Goal: Contribute content: Add original content to the website for others to see

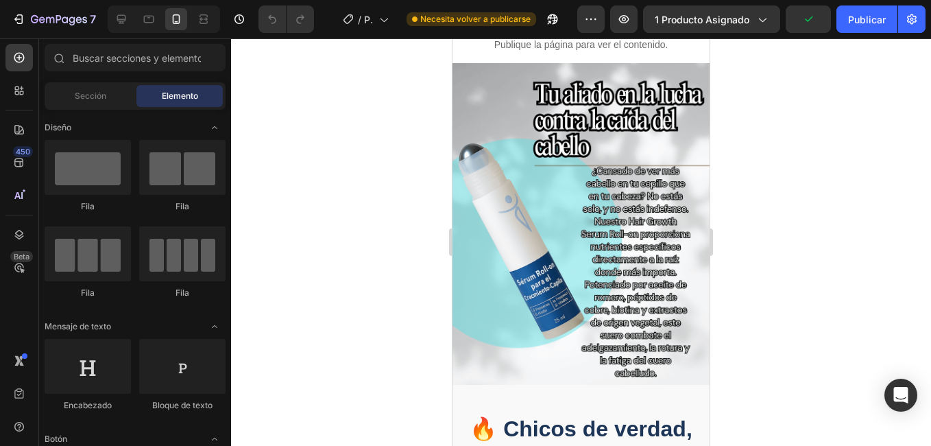
scroll to position [877, 0]
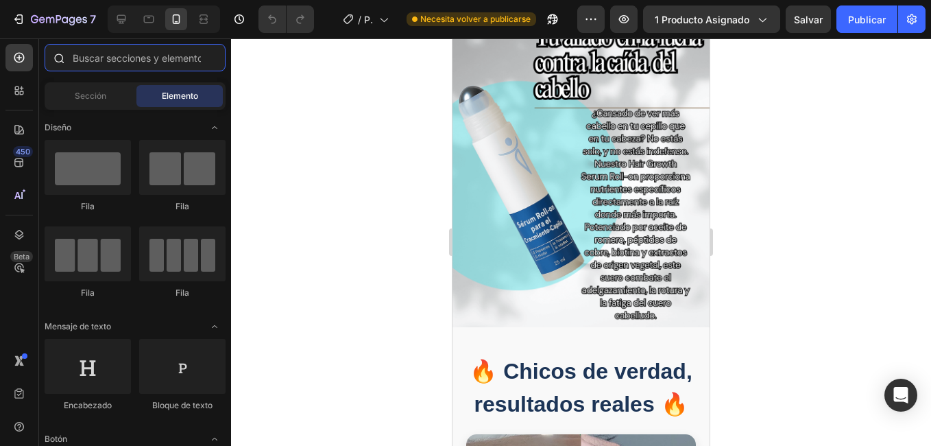
click at [131, 64] on input "text" at bounding box center [135, 57] width 181 height 27
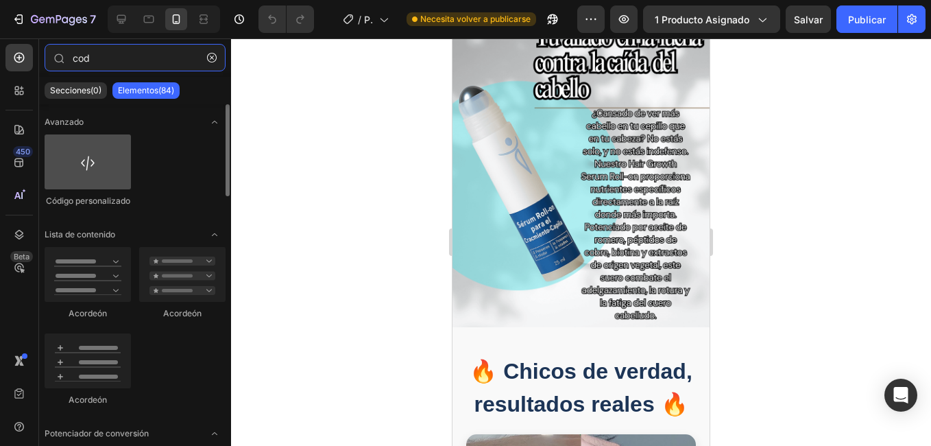
type input "cod"
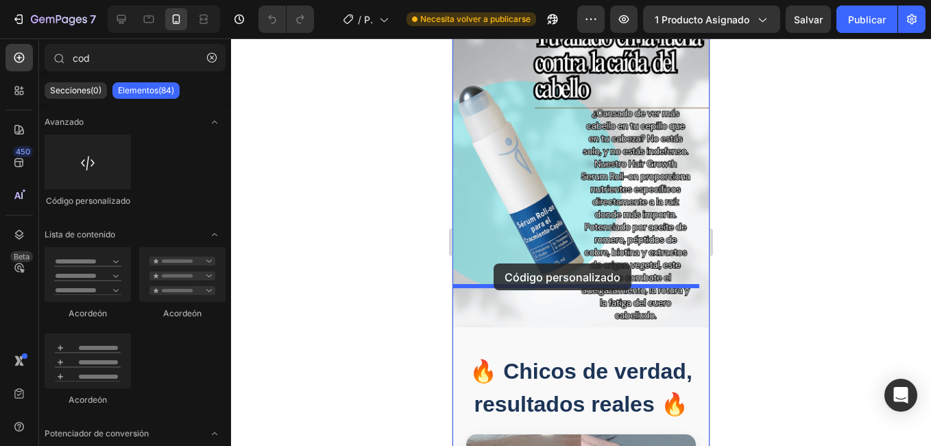
drag, startPoint x: 542, startPoint y: 190, endPoint x: 494, endPoint y: 263, distance: 87.6
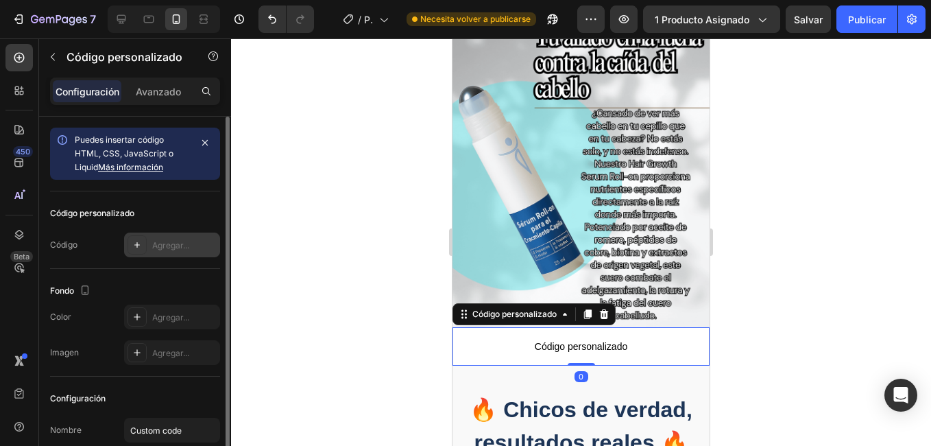
click at [192, 250] on div "Agregar..." at bounding box center [184, 245] width 64 height 12
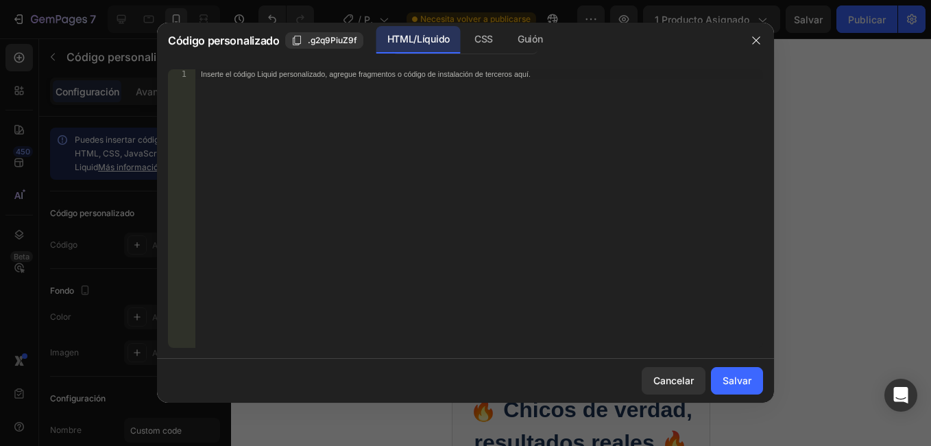
click at [299, 154] on div "Inserte el código Liquid personalizado, agregue fragmentos o código de instalac…" at bounding box center [479, 217] width 568 height 297
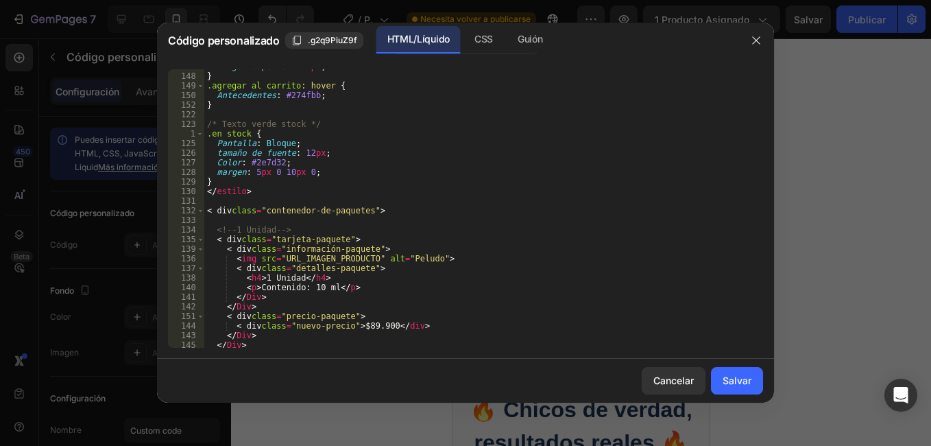
scroll to position [827, 0]
drag, startPoint x: 278, startPoint y: 253, endPoint x: 364, endPoint y: 257, distance: 85.8
click at [364, 257] on div "} .agregar al carrito : hover { Antecedentes : #274fbb ; } /* Texto verde stock…" at bounding box center [478, 215] width 548 height 297
paste textarea "[URL][DOMAIN_NAME]"
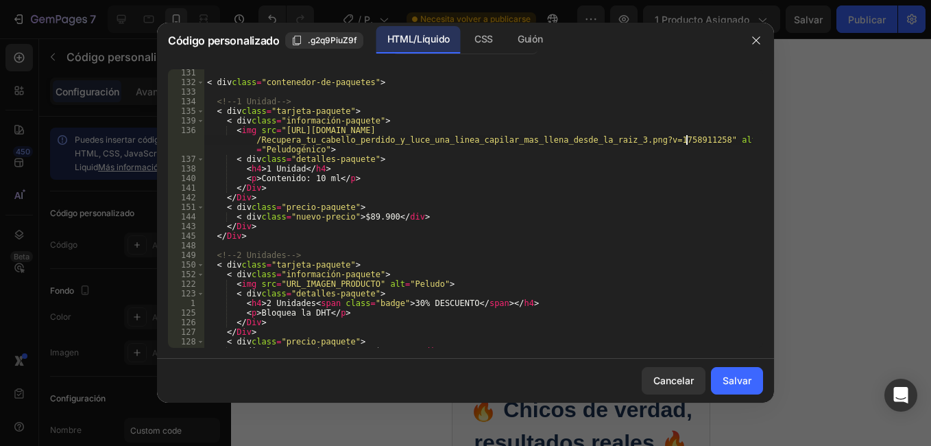
scroll to position [964, 0]
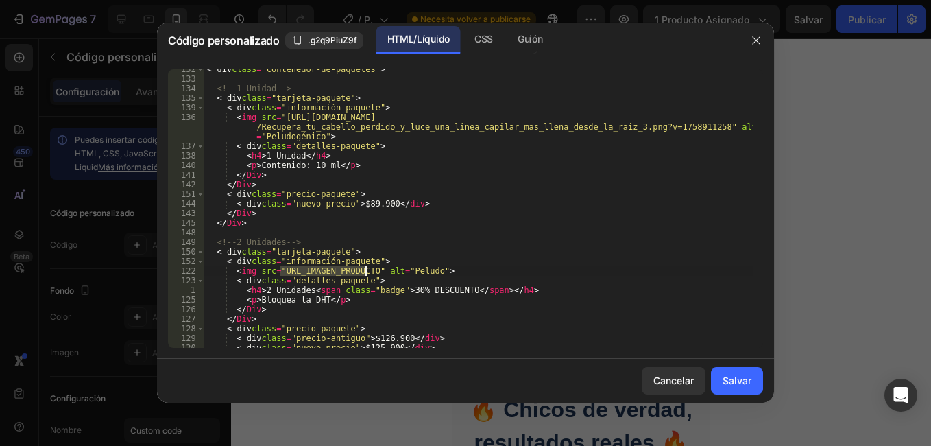
drag, startPoint x: 278, startPoint y: 267, endPoint x: 363, endPoint y: 270, distance: 85.1
click at [363, 270] on div "< div class = "contenedor-de-paquetes" > <!-- 1 Unidad --> < div class = "tarje…" at bounding box center [478, 212] width 548 height 297
paste textarea "[URL][DOMAIN_NAME]"
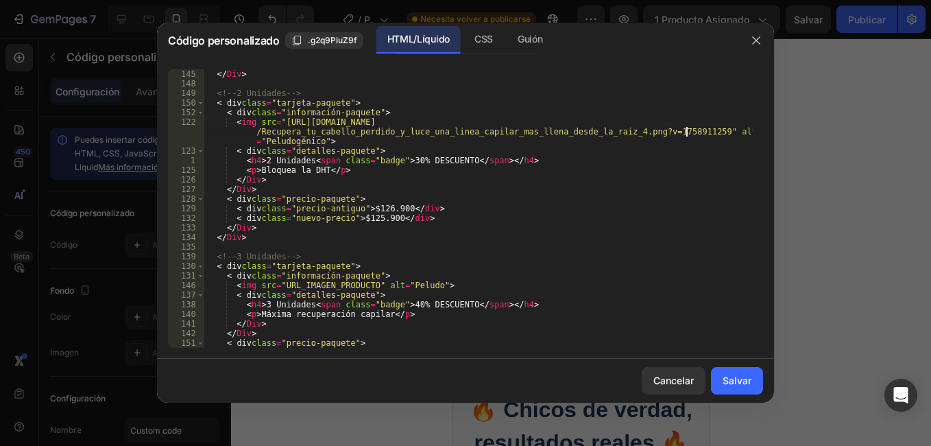
scroll to position [1129, 0]
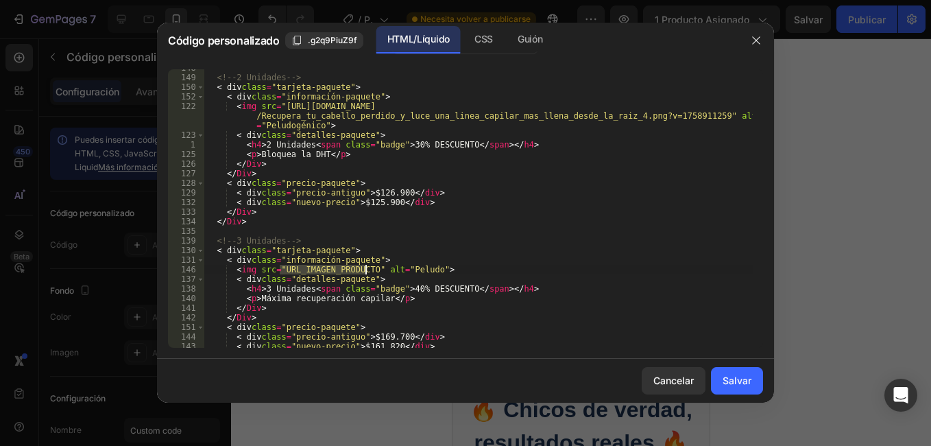
drag, startPoint x: 280, startPoint y: 267, endPoint x: 364, endPoint y: 271, distance: 83.7
click at [364, 271] on div "<!-- 2 Unidades --> < div class = "tarjeta-paquete" > < div class = "informació…" at bounding box center [478, 211] width 548 height 297
paste textarea "[URL][DOMAIN_NAME]"
type textarea "<img src="[URL][DOMAIN_NAME]" alt="Hairgenic">"
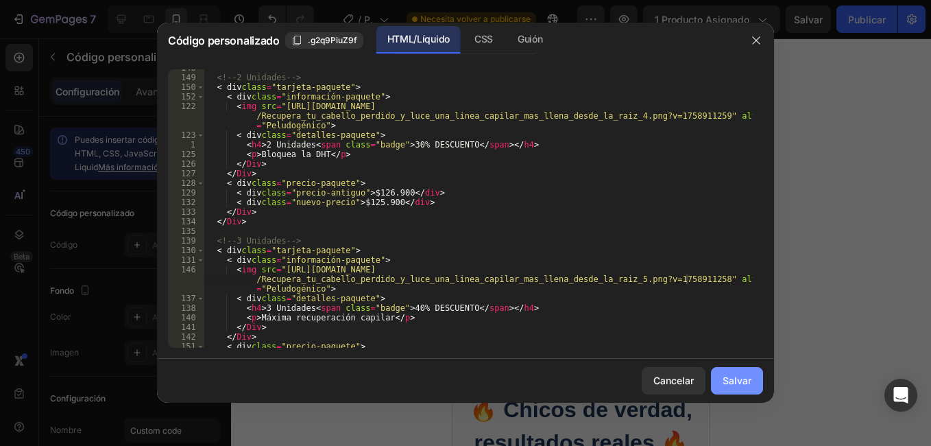
click at [723, 378] on font "Salvar" at bounding box center [736, 380] width 29 height 14
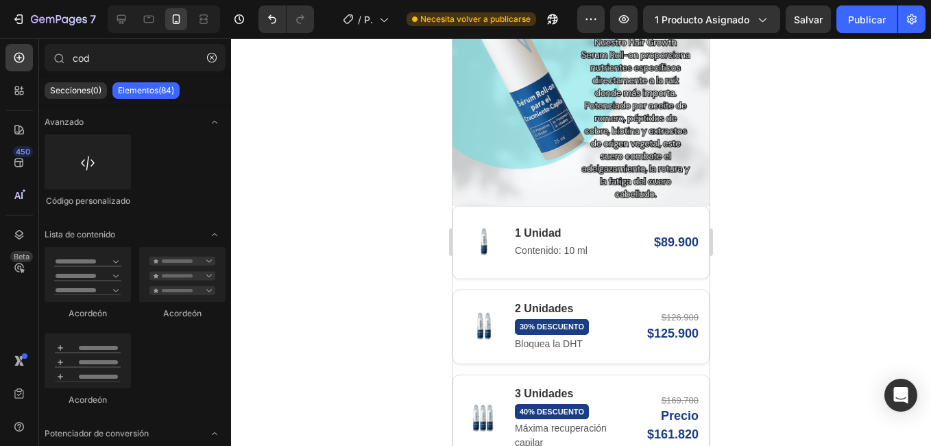
scroll to position [1010, 0]
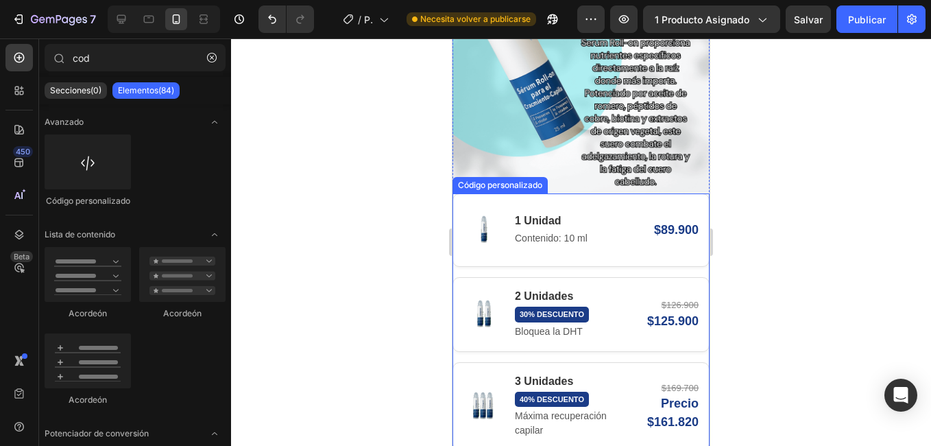
click at [631, 193] on div "1 Unidad Contenido: 10 ml $89.900" at bounding box center [580, 229] width 257 height 73
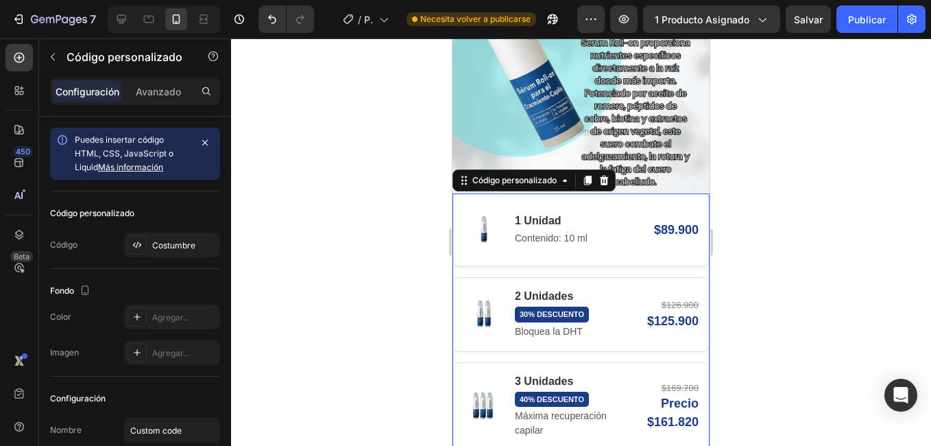
click at [631, 193] on div "1 Unidad Contenido: 10 ml $89.900" at bounding box center [580, 229] width 257 height 73
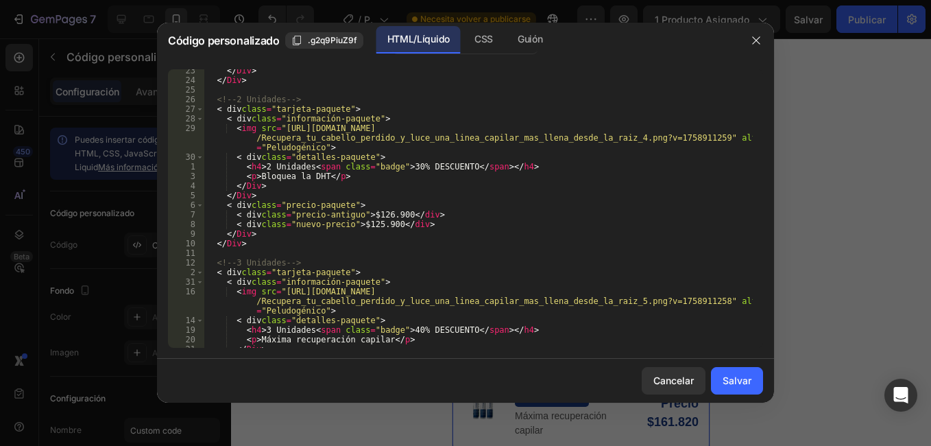
scroll to position [1124, 0]
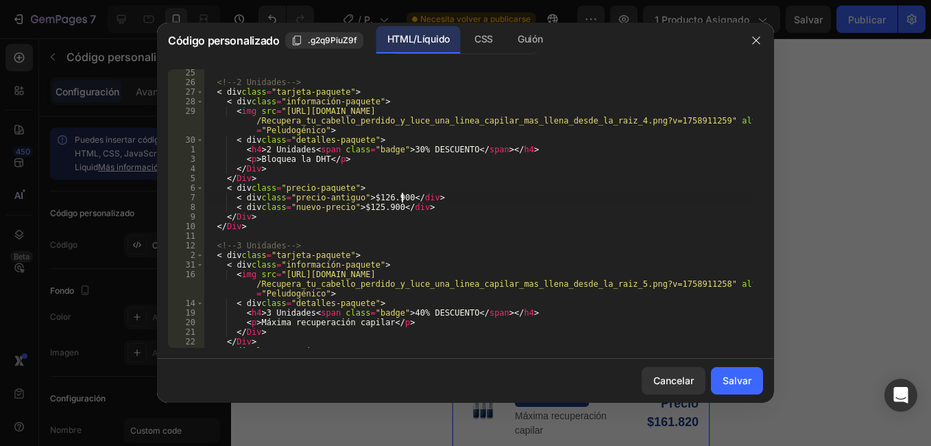
click at [406, 197] on div "<!-- 2 Unidades --> < div class = "tarjeta-paquete" > < div class = "informació…" at bounding box center [478, 216] width 548 height 297
click at [406, 197] on div "<!-- 2 Unidades --> < div class = "tarjeta-paquete" > < div class = "informació…" at bounding box center [478, 208] width 548 height 278
click at [406, 196] on div "<!-- 2 Unidades --> < div class = "tarjeta-paquete" > < div class = "informació…" at bounding box center [478, 216] width 548 height 297
click at [406, 196] on div "<!-- 2 Unidades --> < div class = "tarjeta-paquete" > < div class = "informació…" at bounding box center [478, 208] width 548 height 278
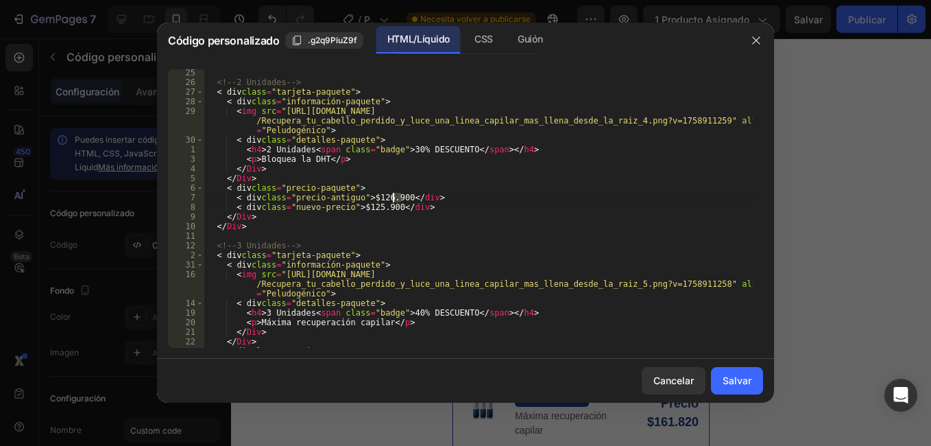
drag, startPoint x: 406, startPoint y: 196, endPoint x: 391, endPoint y: 194, distance: 15.2
click at [391, 194] on div "<!-- 2 Unidades --> < div class = "tarjeta-paquete" > < div class = "informació…" at bounding box center [478, 216] width 548 height 297
drag, startPoint x: 373, startPoint y: 195, endPoint x: 416, endPoint y: 194, distance: 43.2
click at [416, 194] on div "<!-- 2 Unidades --> < div class = "tarjeta-paquete" > < div class = "informació…" at bounding box center [478, 216] width 548 height 297
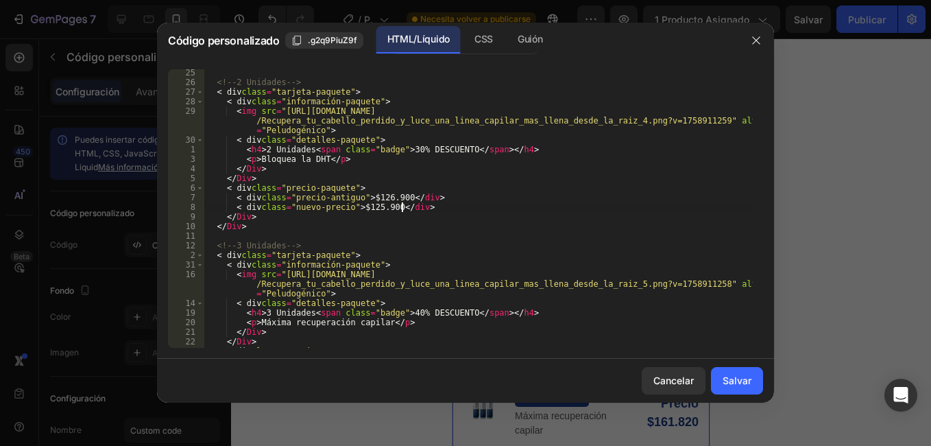
click at [490, 211] on div "<!-- 2 Unidades --> < div class = "tarjeta-paquete" > < div class = "informació…" at bounding box center [478, 216] width 548 height 297
click at [400, 199] on div "<!-- 2 Unidades --> < div class = "tarjeta-paquete" > < div class = "informació…" at bounding box center [478, 216] width 548 height 297
click at [387, 196] on div "<!-- 2 Unidades --> < div class = "tarjeta-paquete" > < div class = "informació…" at bounding box center [478, 216] width 548 height 297
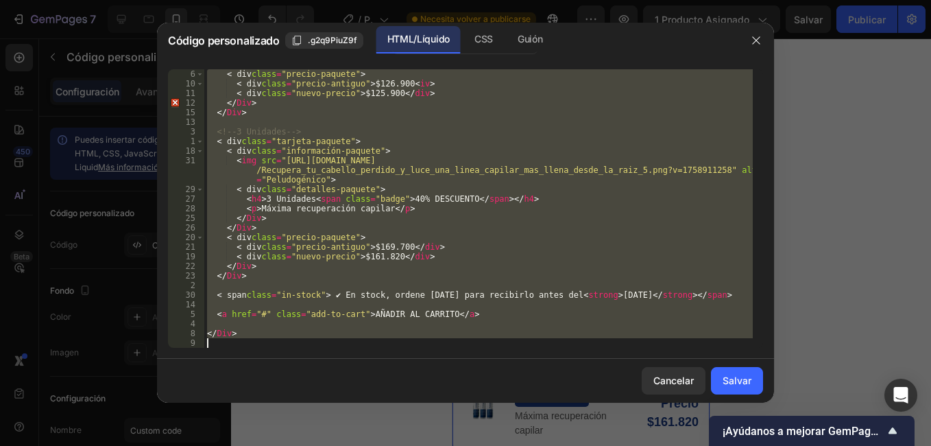
scroll to position [1238, 0]
drag, startPoint x: 205, startPoint y: 73, endPoint x: 405, endPoint y: 343, distance: 336.7
click at [405, 343] on div "< div class = "precio-paquete" > < div class = "precio-antiguo" > $126.900 < iv…" at bounding box center [478, 217] width 548 height 297
type textarea "</div>"
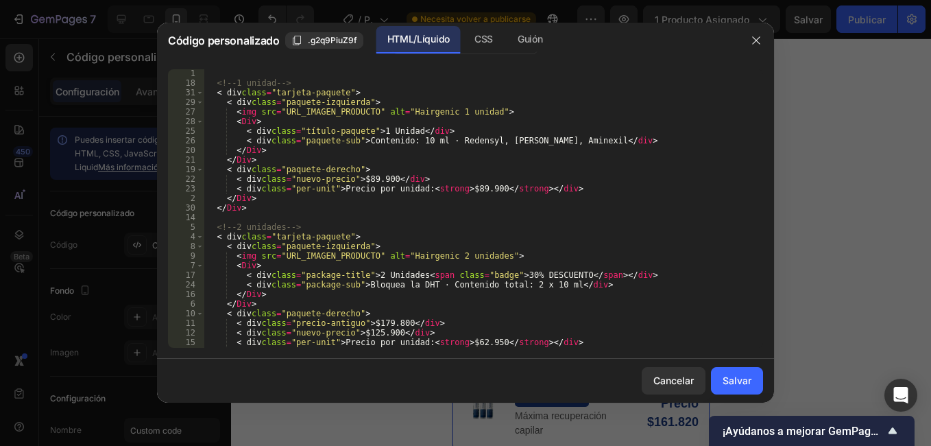
scroll to position [1139, 0]
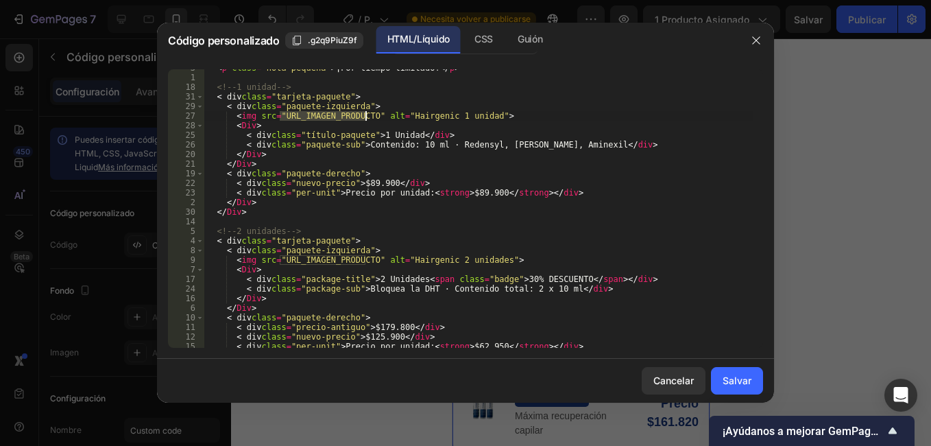
drag, startPoint x: 281, startPoint y: 112, endPoint x: 365, endPoint y: 117, distance: 83.8
click at [365, 117] on div "< p class = "nota-pequeña" > ¡Por tiempo limitado! </ p > <!-- 1 unidad --> < d…" at bounding box center [478, 211] width 548 height 297
paste textarea "[URL][DOMAIN_NAME]"
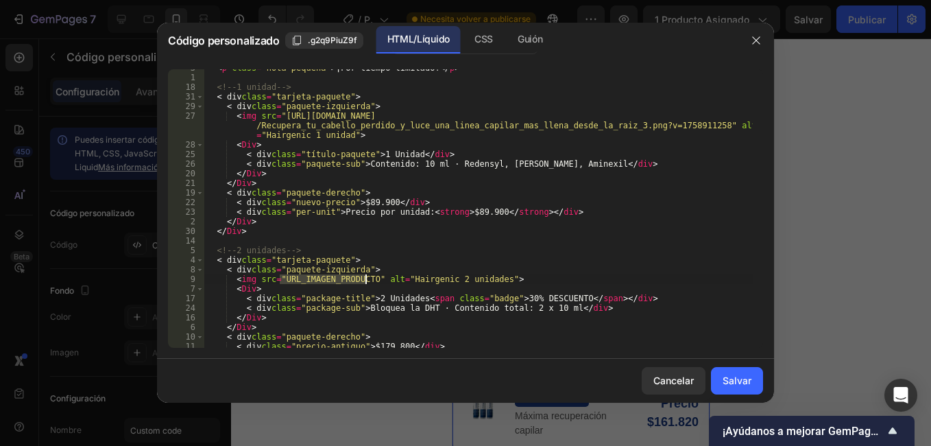
drag, startPoint x: 280, startPoint y: 281, endPoint x: 365, endPoint y: 282, distance: 84.3
click at [365, 282] on div "< p class = "nota-pequeña" > ¡Por tiempo limitado! </ p > <!-- 1 unidad --> < d…" at bounding box center [478, 211] width 548 height 297
paste textarea "[URL][DOMAIN_NAME]"
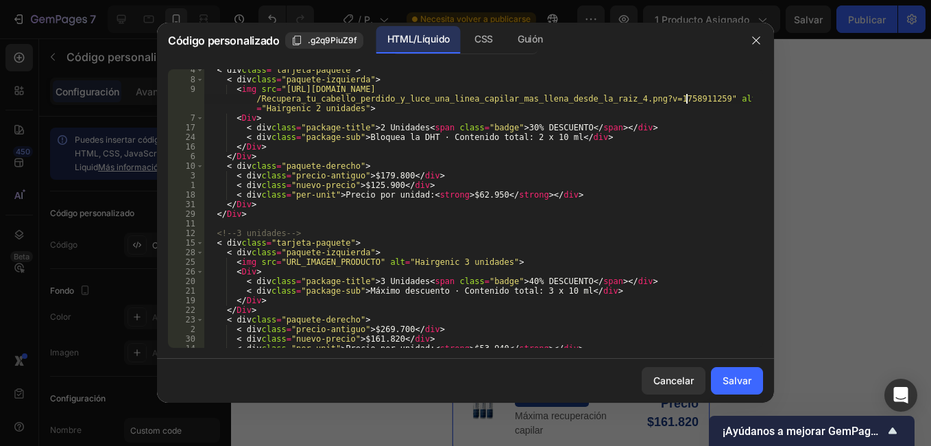
scroll to position [1330, 0]
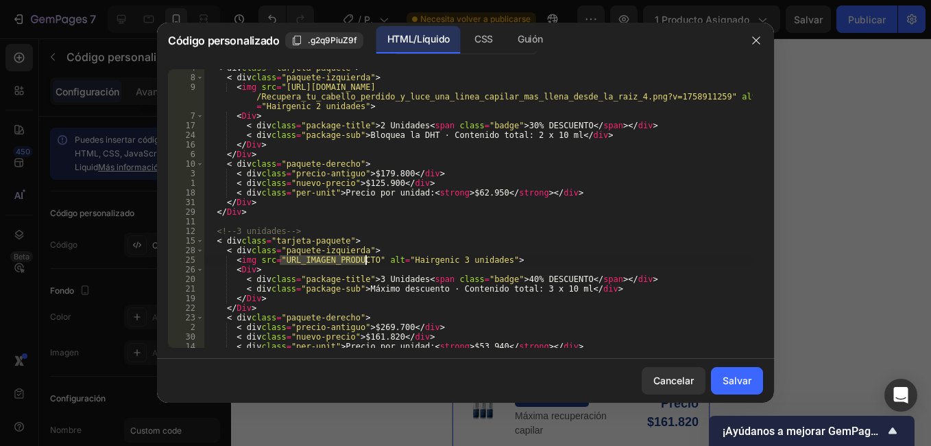
drag, startPoint x: 279, startPoint y: 260, endPoint x: 365, endPoint y: 261, distance: 85.7
click at [365, 261] on div "< div class = "tarjeta-paquete" > < div class = "paquete-izquierda" > < img src…" at bounding box center [478, 211] width 548 height 297
paste textarea "[URL][DOMAIN_NAME]"
type textarea "<img src="[URL][DOMAIN_NAME]" alt="Hairgenic 3 unidades">"
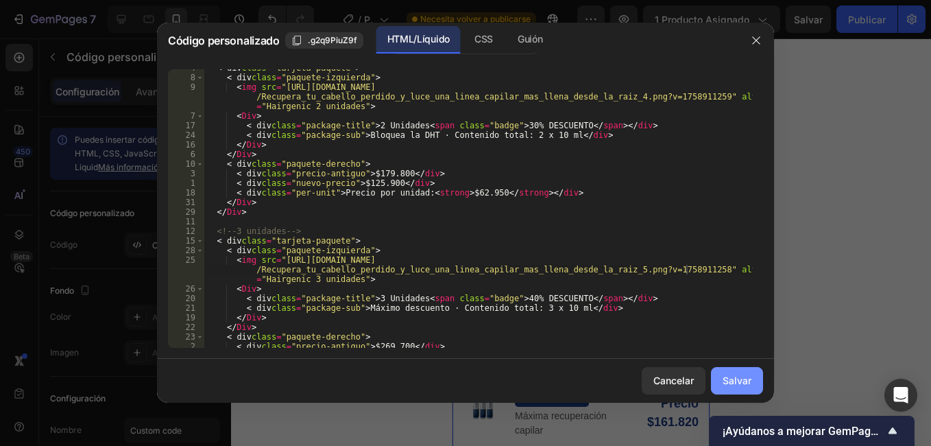
click at [729, 386] on font "Salvar" at bounding box center [736, 380] width 29 height 14
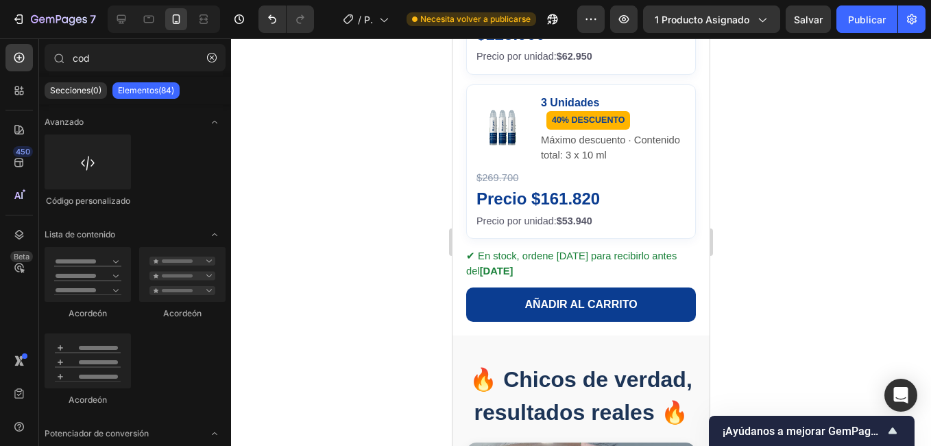
scroll to position [1518, 0]
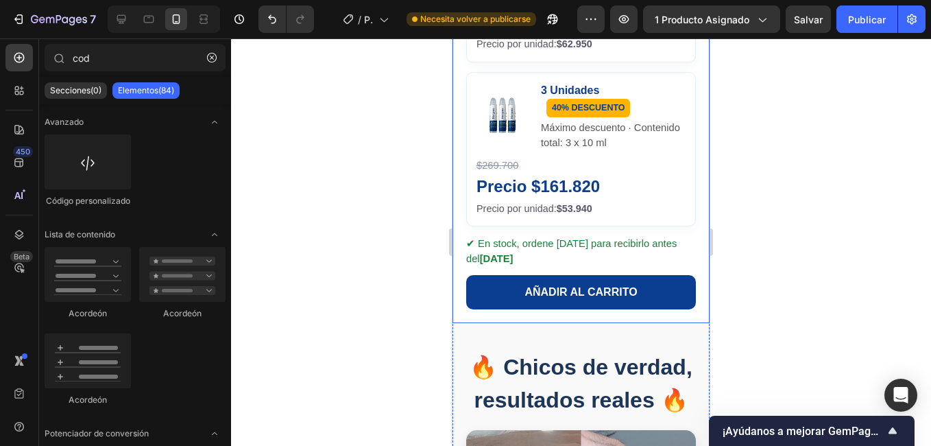
click at [556, 158] on div "$269.700" at bounding box center [580, 165] width 209 height 15
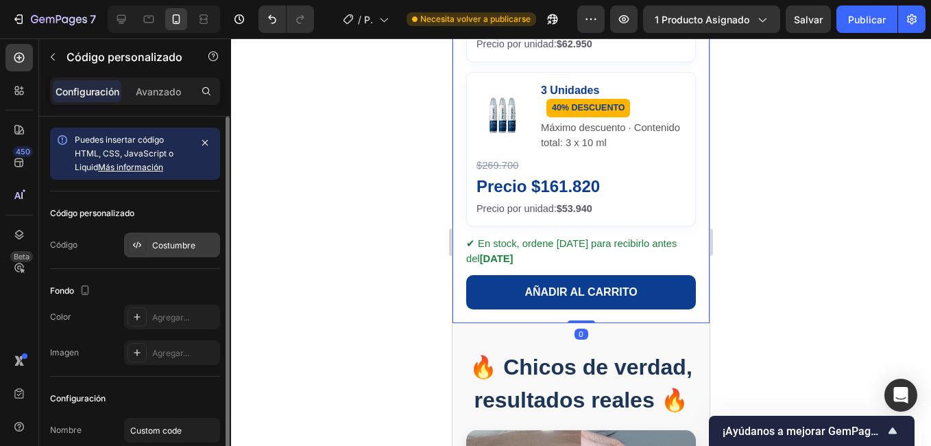
click at [181, 250] on div "Costumbre" at bounding box center [184, 245] width 64 height 12
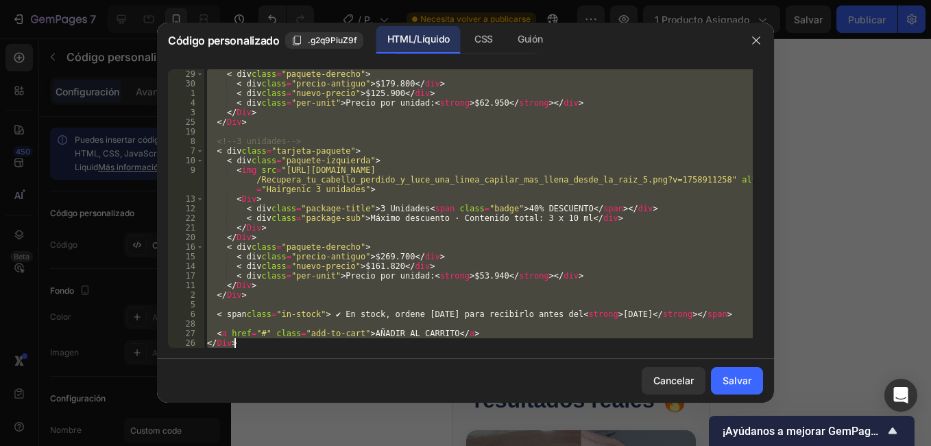
scroll to position [1430, 0]
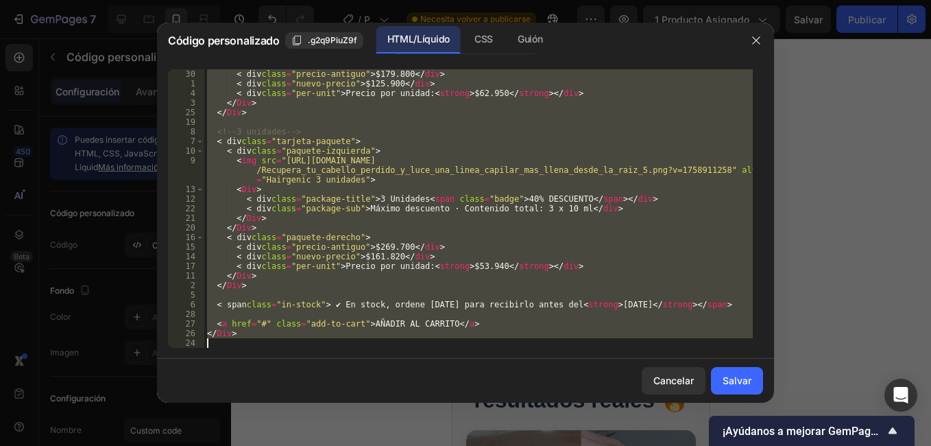
drag, startPoint x: 210, startPoint y: 71, endPoint x: 406, endPoint y: 366, distance: 354.4
click at [406, 366] on div "Código personalizado .g2q9PiuZ9f HTML/Líquido CSS Guión <!-- OFERTAS: código co…" at bounding box center [465, 213] width 617 height 380
type textarea "<"
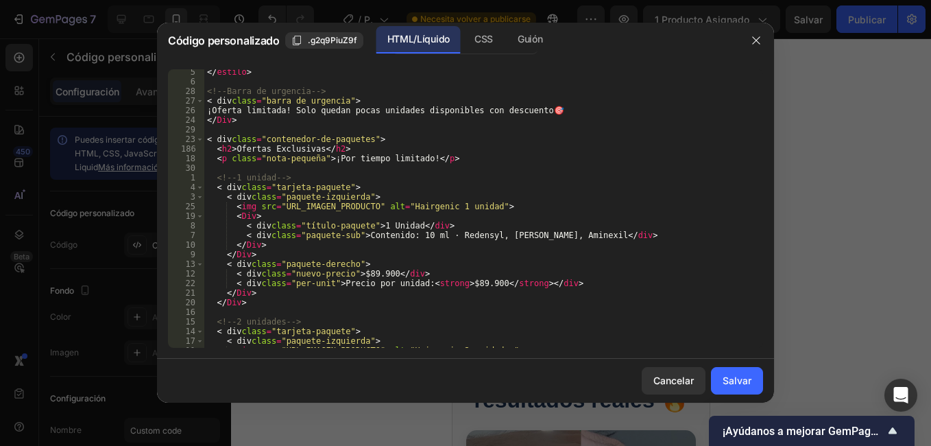
scroll to position [1403, 0]
drag, startPoint x: 278, startPoint y: 206, endPoint x: 363, endPoint y: 206, distance: 85.7
click at [363, 206] on div "</ estilo > <!-- Barra de urgencia --> < div class = "barra de urgencia" > ¡Ofe…" at bounding box center [478, 215] width 548 height 297
paste textarea "[URL][DOMAIN_NAME]"
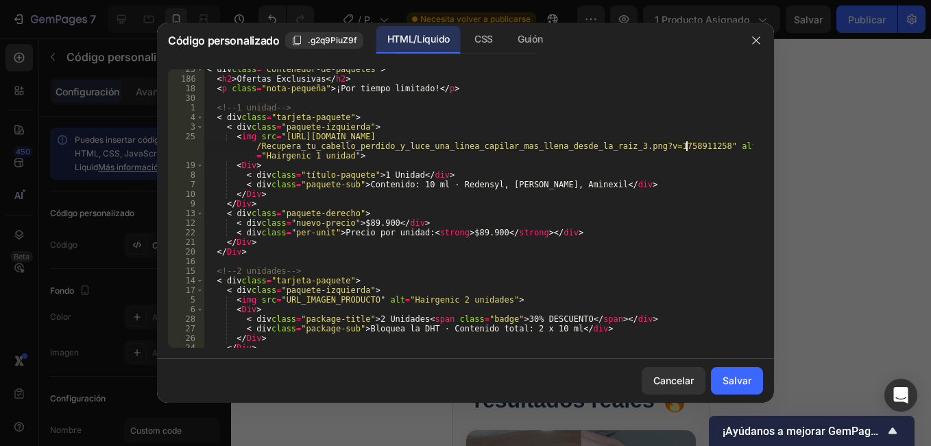
scroll to position [1479, 0]
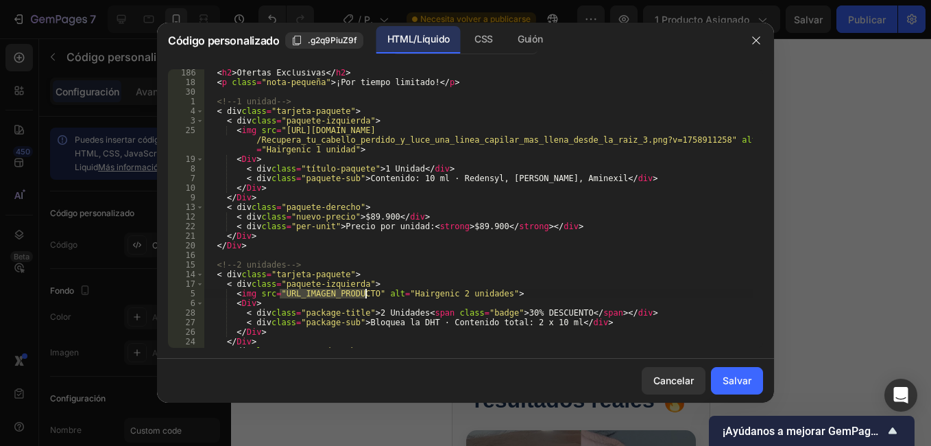
drag, startPoint x: 280, startPoint y: 289, endPoint x: 366, endPoint y: 296, distance: 86.6
click at [366, 296] on div "< h2 > Ofertas Exclusivas </ h2 > < p class = "nota-pequeña" > ¡Por tiempo limi…" at bounding box center [478, 216] width 548 height 297
paste textarea "[URL][DOMAIN_NAME]"
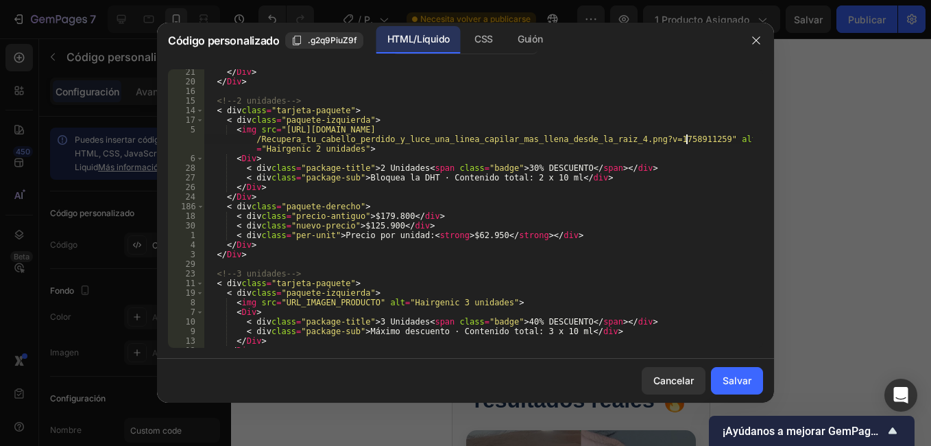
scroll to position [1643, 0]
drag, startPoint x: 281, startPoint y: 301, endPoint x: 364, endPoint y: 302, distance: 83.0
click at [364, 302] on div "</ Div > </ Div > <!-- 2 unidades --> < div class = "tarjeta-paquete" > < div c…" at bounding box center [478, 215] width 548 height 297
paste textarea "[URL][DOMAIN_NAME]"
type textarea "<img src="[URL][DOMAIN_NAME]" alt="Hairgenic 3 unidades">"
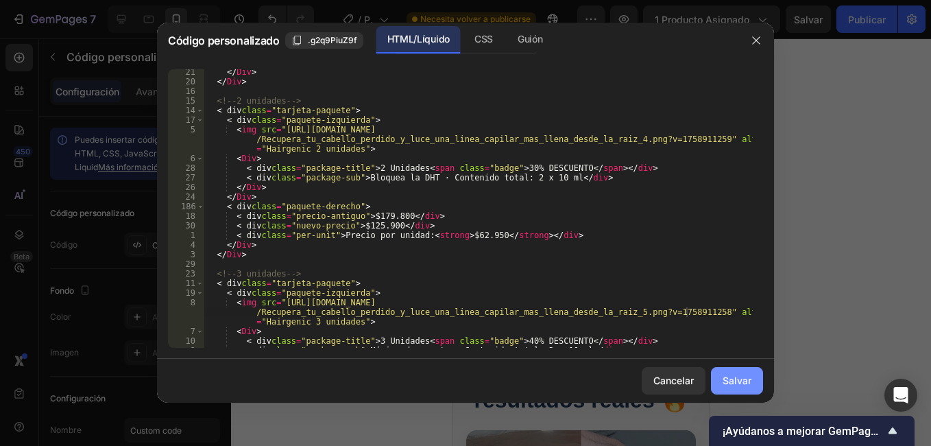
click at [730, 378] on font "Salvar" at bounding box center [736, 380] width 29 height 14
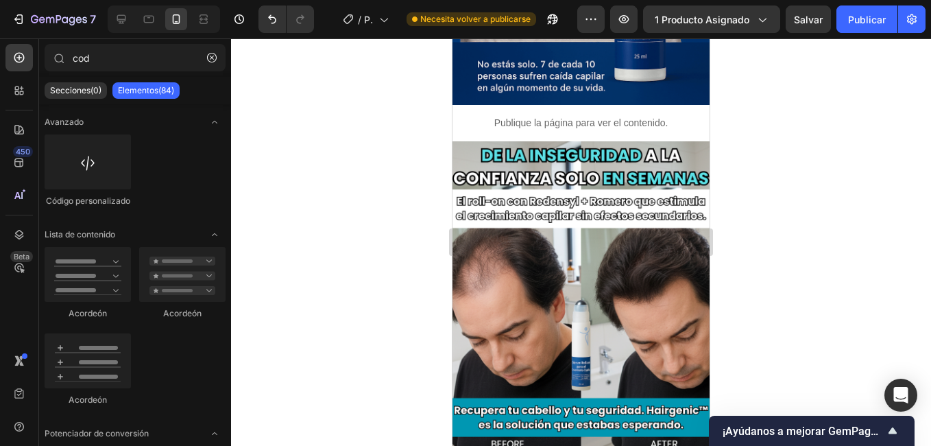
scroll to position [0, 0]
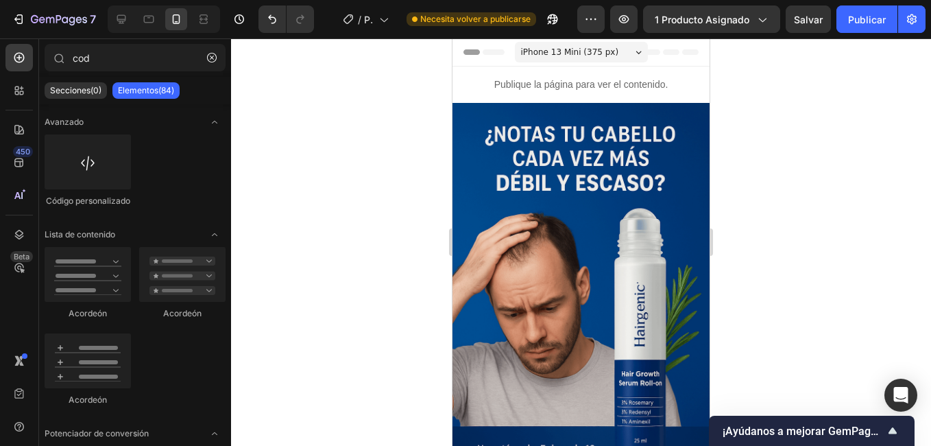
drag, startPoint x: 702, startPoint y: 143, endPoint x: 1166, endPoint y: 69, distance: 469.9
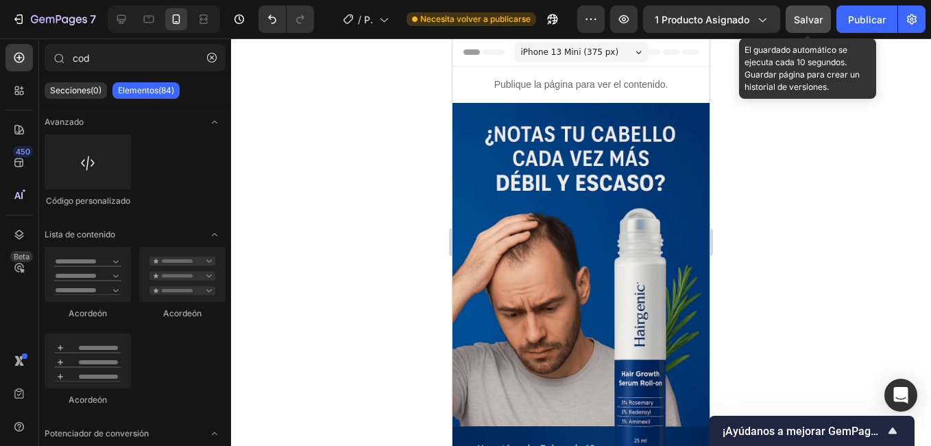
click at [807, 29] on button "Salvar" at bounding box center [808, 18] width 45 height 27
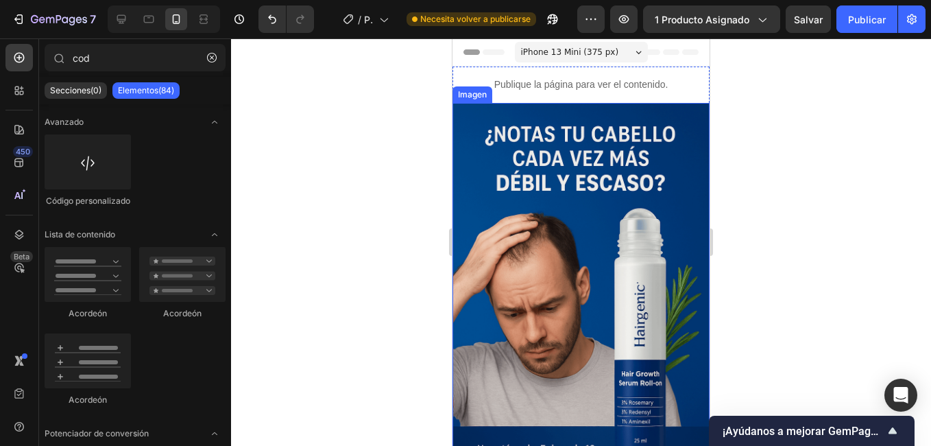
click at [607, 143] on img at bounding box center [580, 296] width 257 height 386
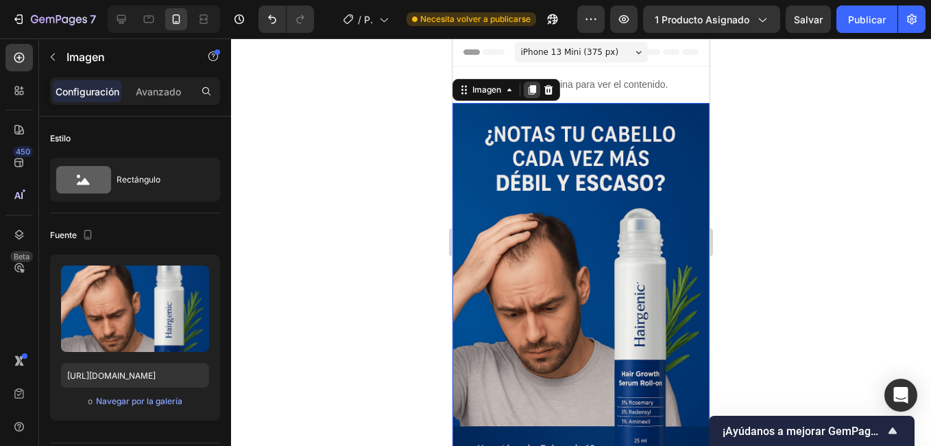
click at [529, 92] on icon at bounding box center [532, 90] width 8 height 10
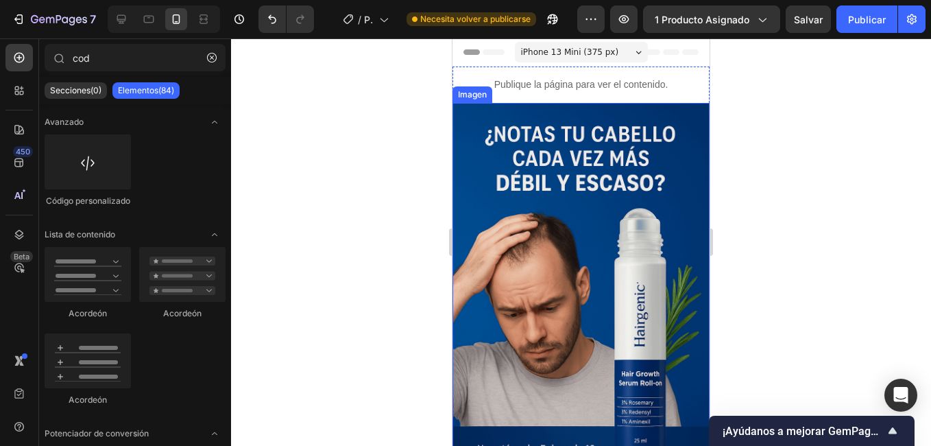
click at [608, 170] on img at bounding box center [580, 296] width 257 height 386
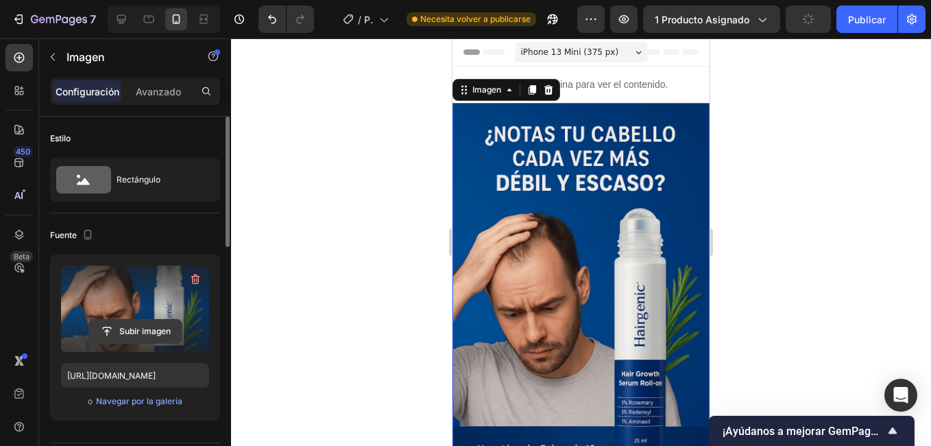
click at [153, 328] on input "file" at bounding box center [135, 330] width 93 height 23
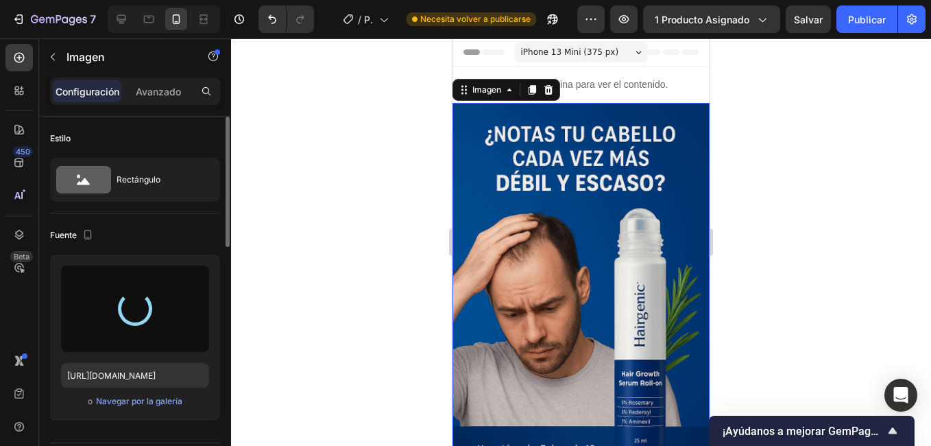
type input "[URL][DOMAIN_NAME]"
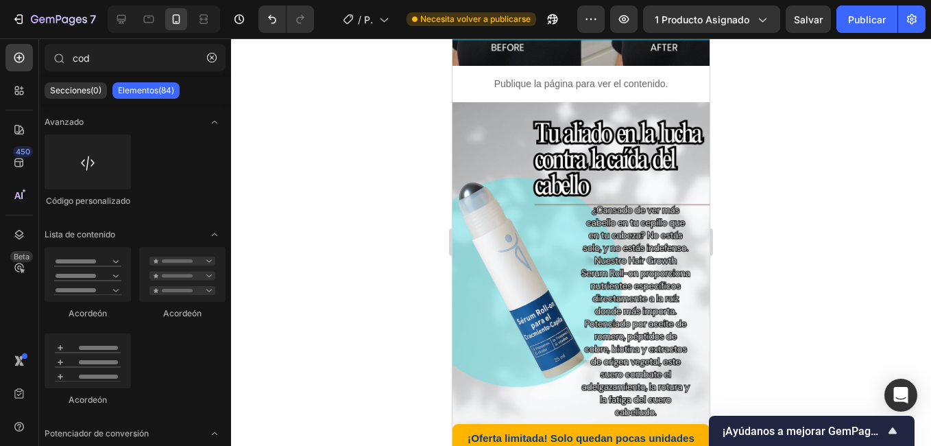
scroll to position [1089, 0]
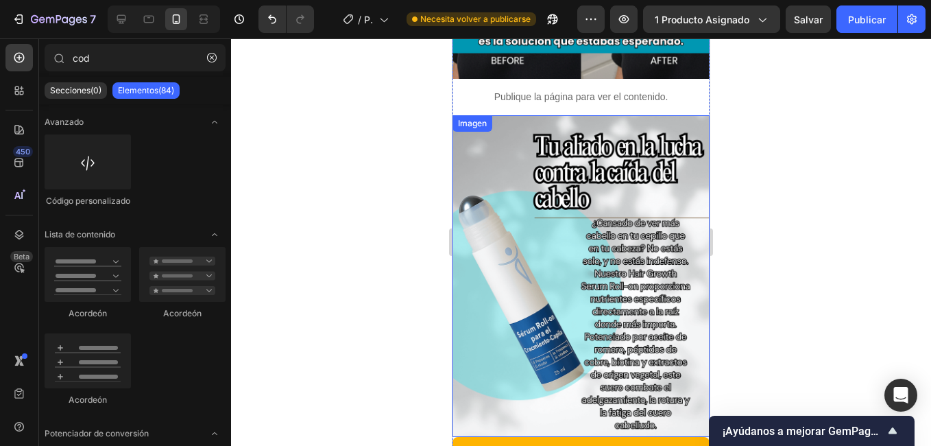
click at [622, 159] on img at bounding box center [580, 275] width 257 height 321
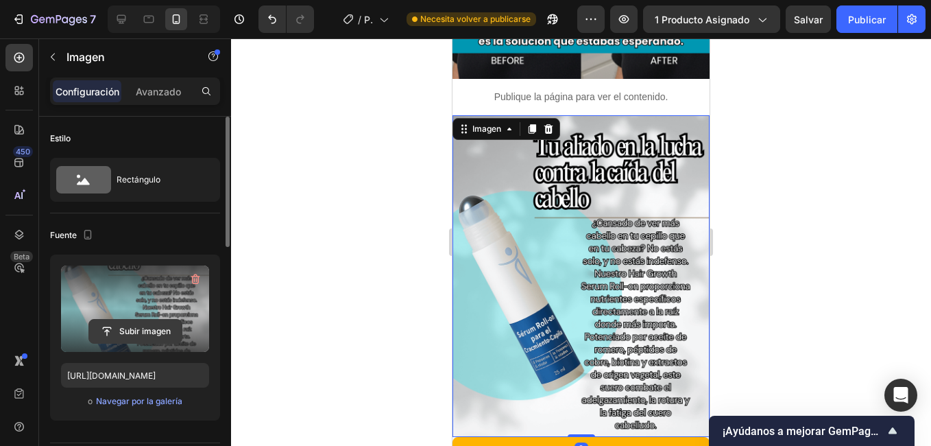
click at [136, 332] on input "file" at bounding box center [135, 330] width 93 height 23
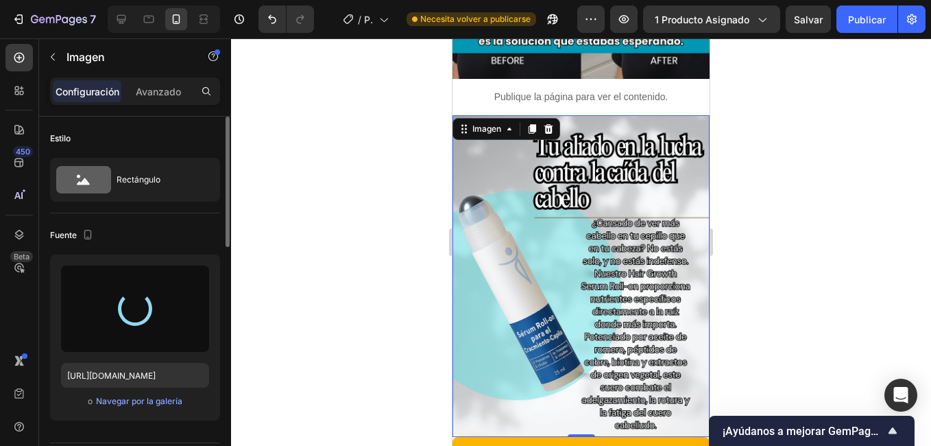
type input "[URL][DOMAIN_NAME]"
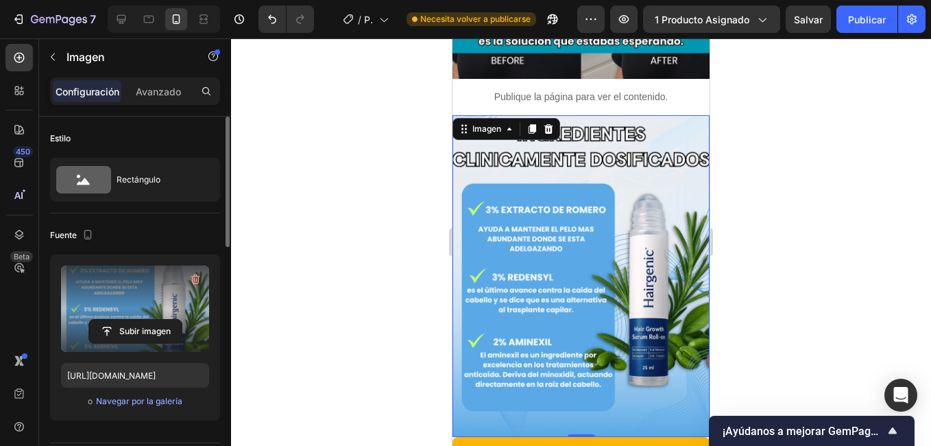
click at [768, 204] on div at bounding box center [581, 241] width 700 height 407
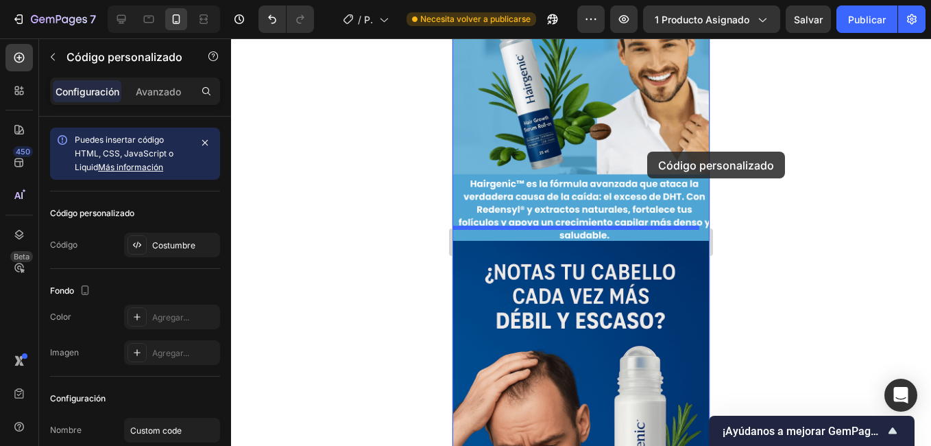
scroll to position [138, 0]
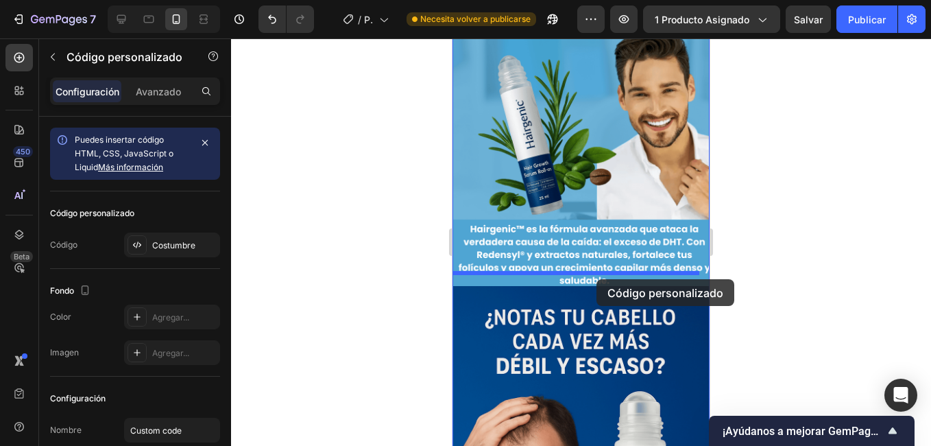
drag, startPoint x: 657, startPoint y: 202, endPoint x: 596, endPoint y: 278, distance: 98.0
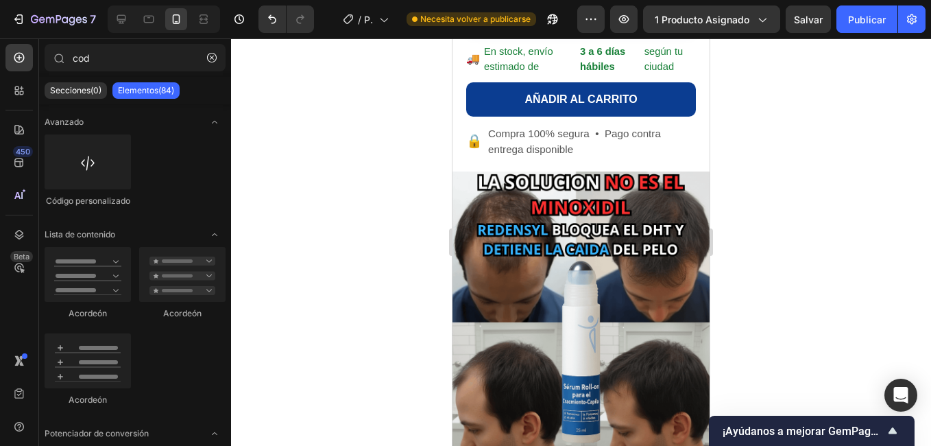
scroll to position [2557, 0]
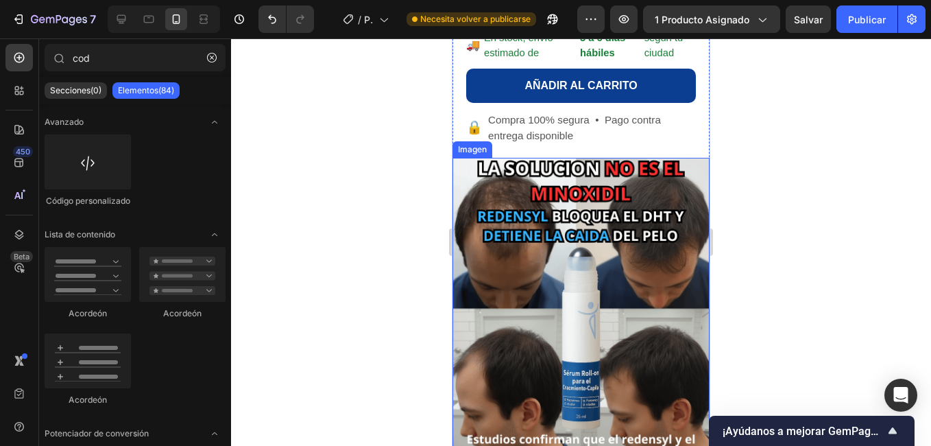
click at [640, 205] on img at bounding box center [580, 318] width 257 height 321
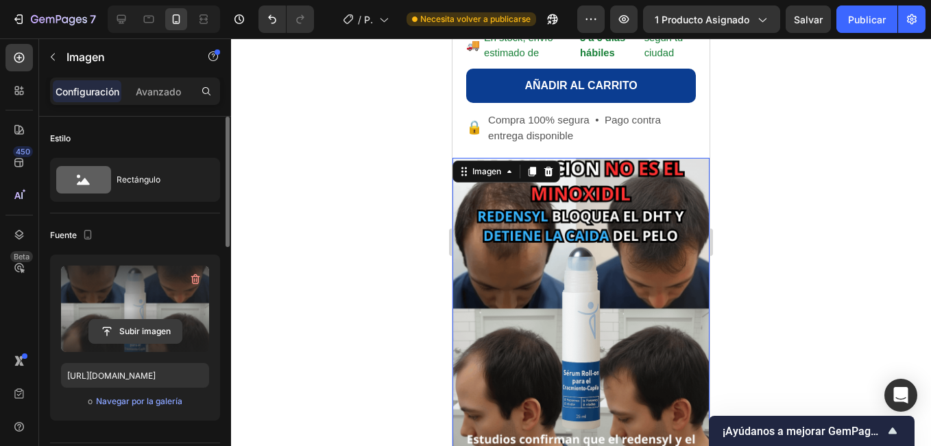
click at [155, 326] on input "file" at bounding box center [135, 330] width 93 height 23
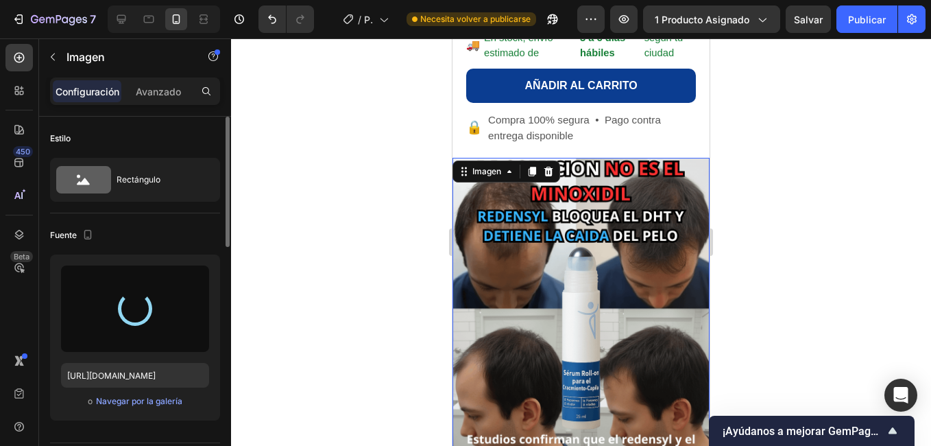
type input "[URL][DOMAIN_NAME]"
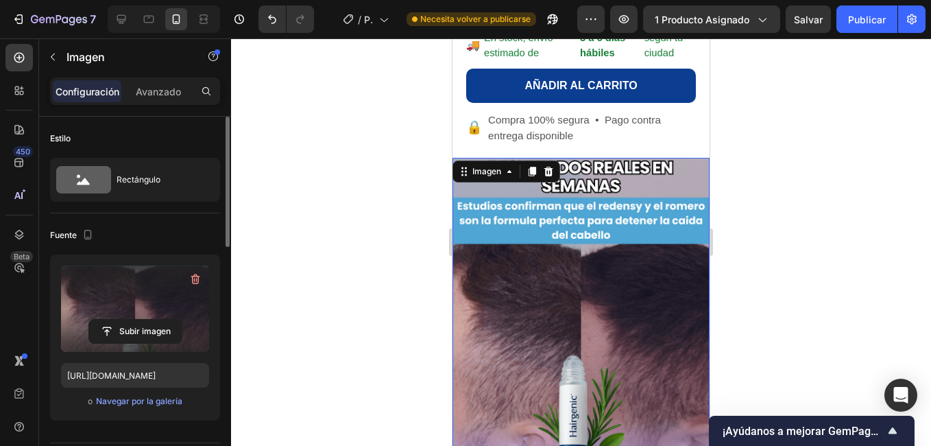
click at [809, 225] on div at bounding box center [581, 241] width 700 height 407
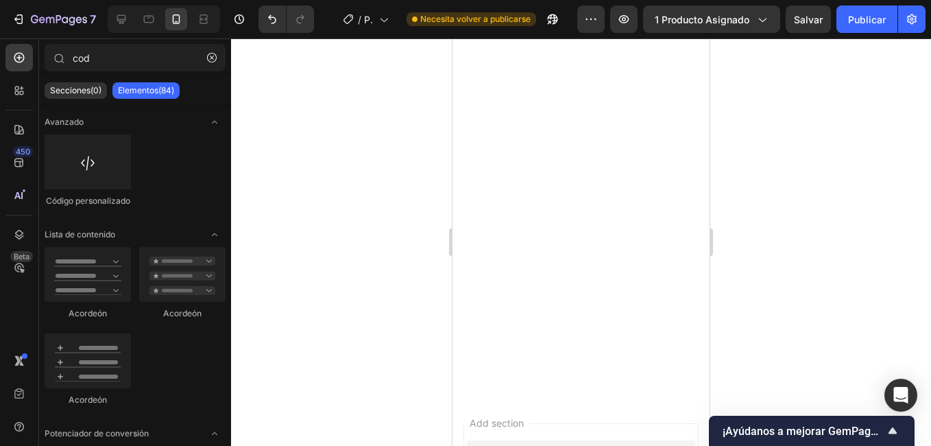
scroll to position [4464, 0]
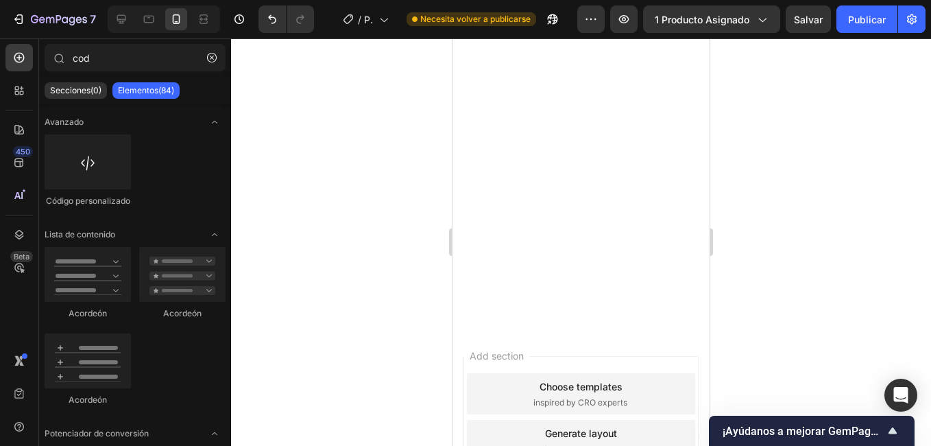
drag, startPoint x: 703, startPoint y: 194, endPoint x: 1164, endPoint y: 330, distance: 480.9
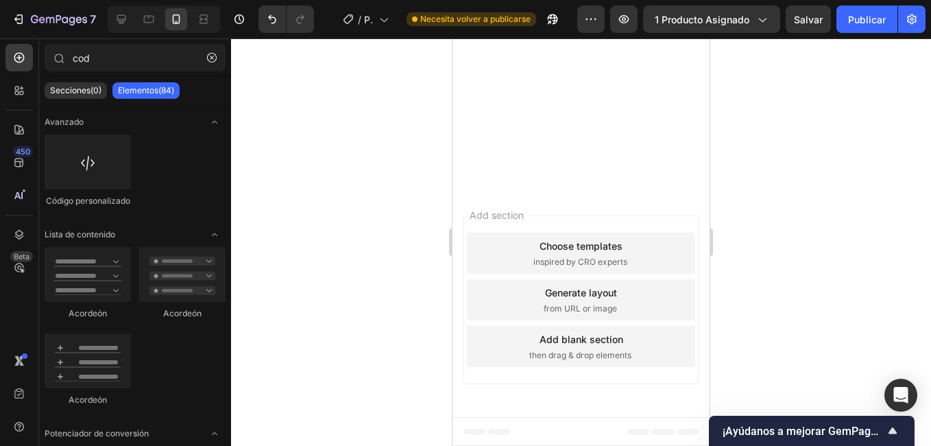
scroll to position [4835, 0]
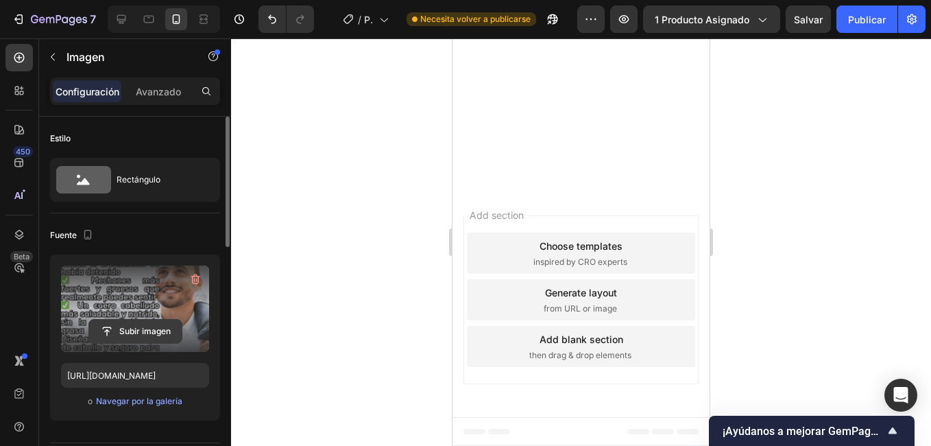
click at [153, 327] on input "file" at bounding box center [135, 330] width 93 height 23
click at [128, 330] on input "file" at bounding box center [135, 330] width 93 height 23
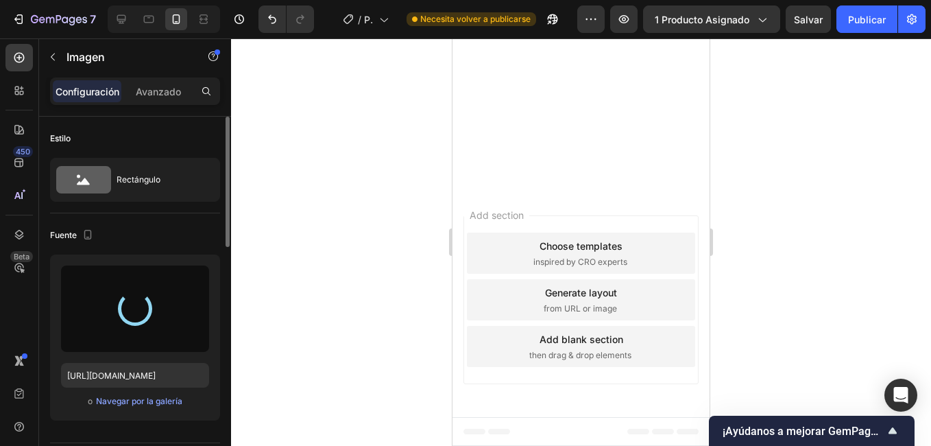
type input "[URL][DOMAIN_NAME]"
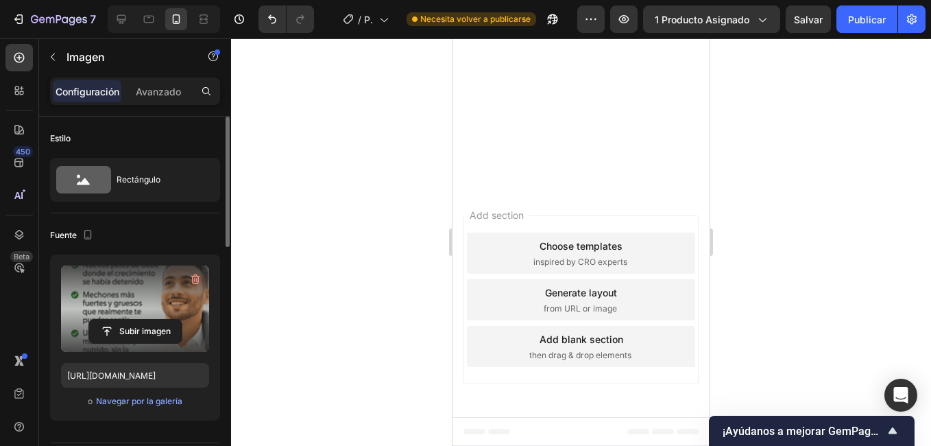
click at [763, 219] on div at bounding box center [581, 241] width 700 height 407
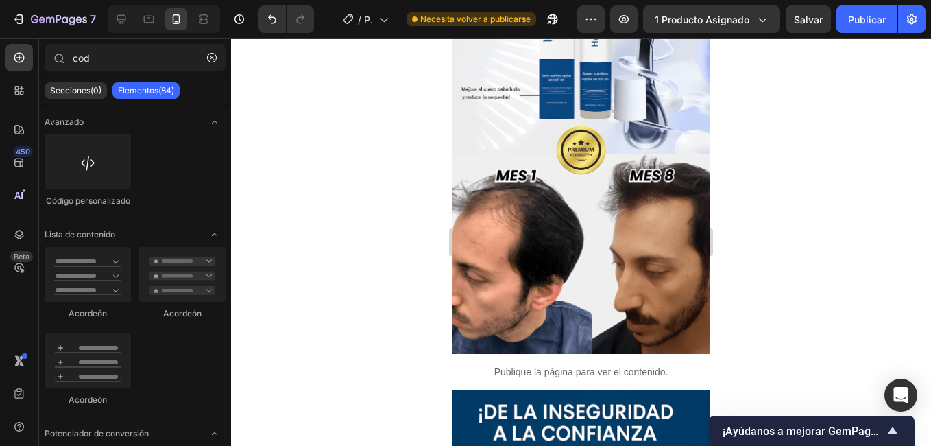
scroll to position [7413, 0]
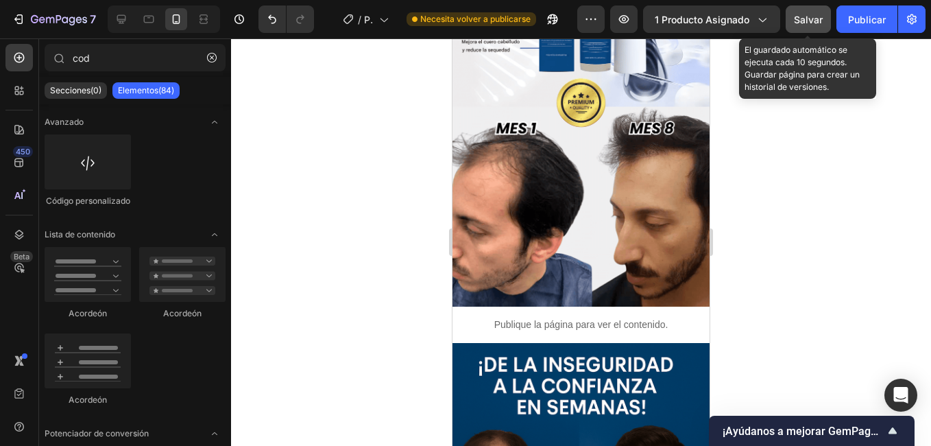
click at [801, 27] on button "Salvar" at bounding box center [808, 18] width 45 height 27
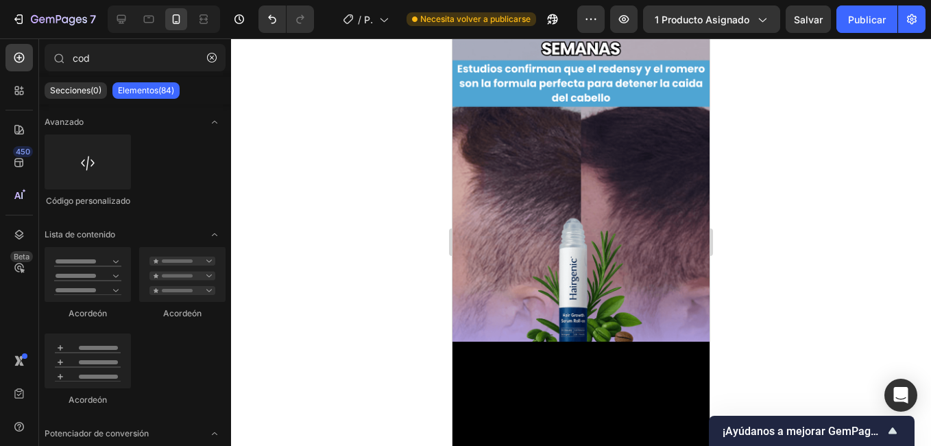
scroll to position [2709, 0]
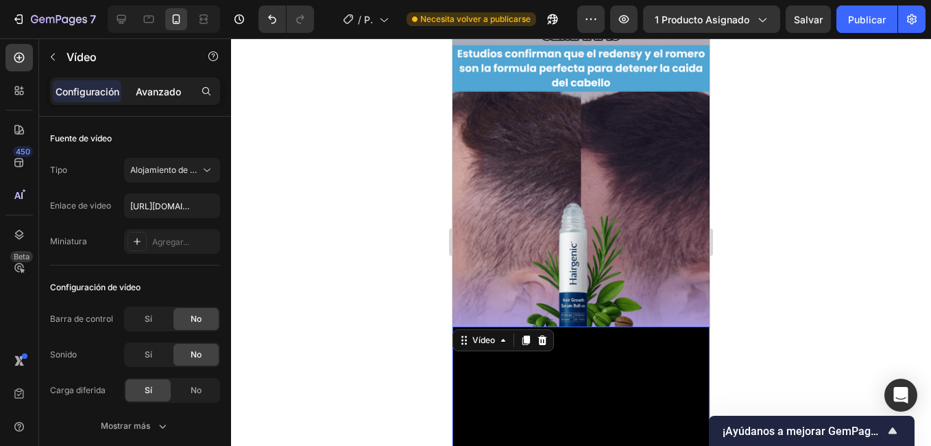
click at [165, 95] on p "Avanzado" at bounding box center [158, 91] width 45 height 14
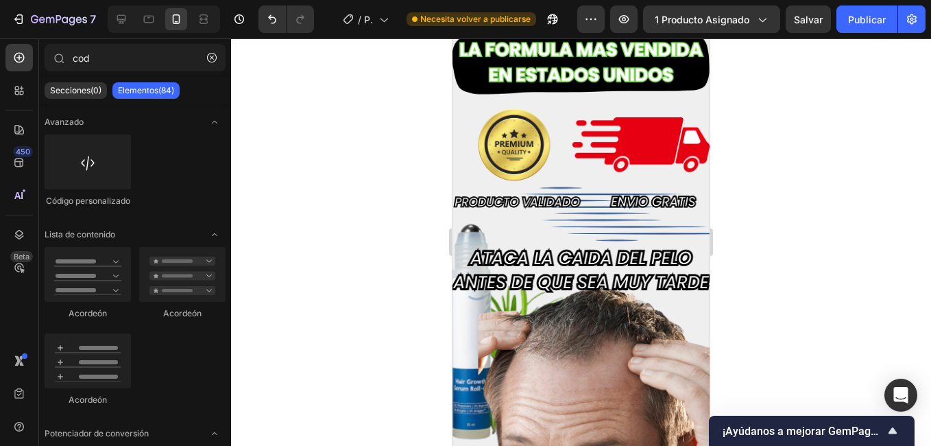
scroll to position [5926, 0]
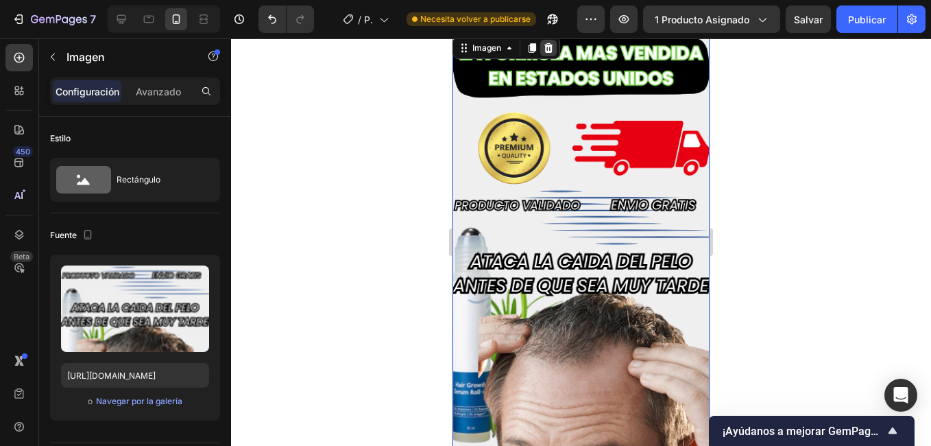
click at [550, 55] on div at bounding box center [548, 48] width 16 height 16
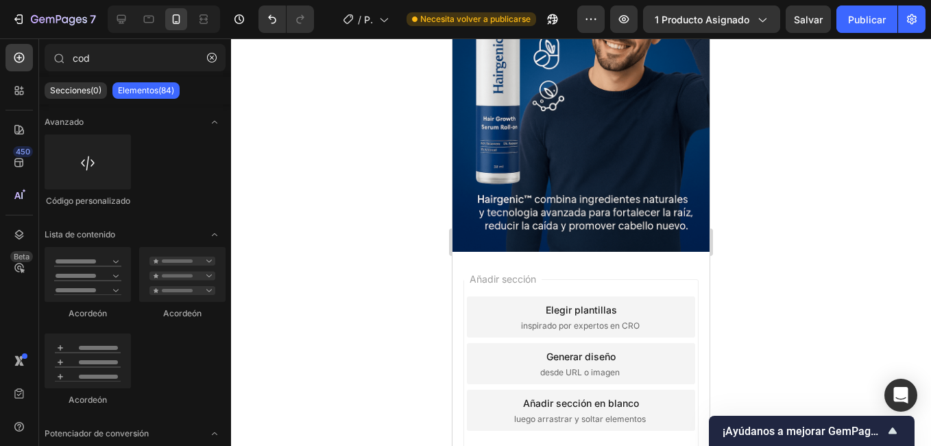
scroll to position [7832, 0]
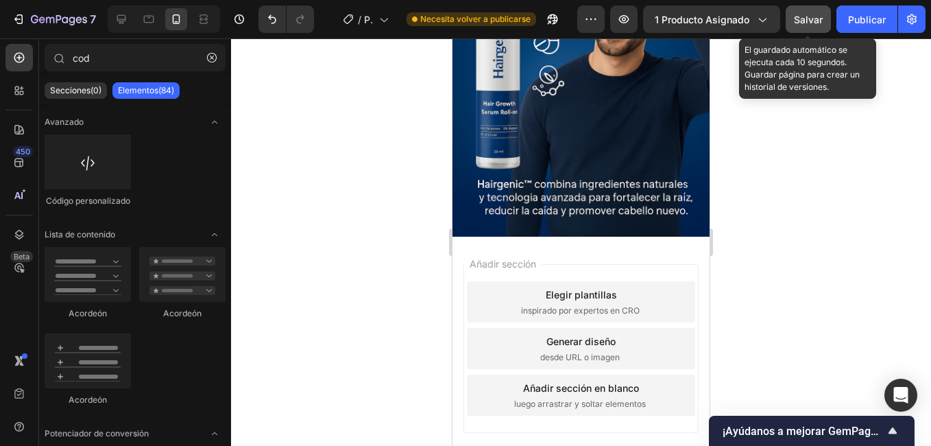
click at [812, 17] on span "Salvar" at bounding box center [808, 20] width 29 height 12
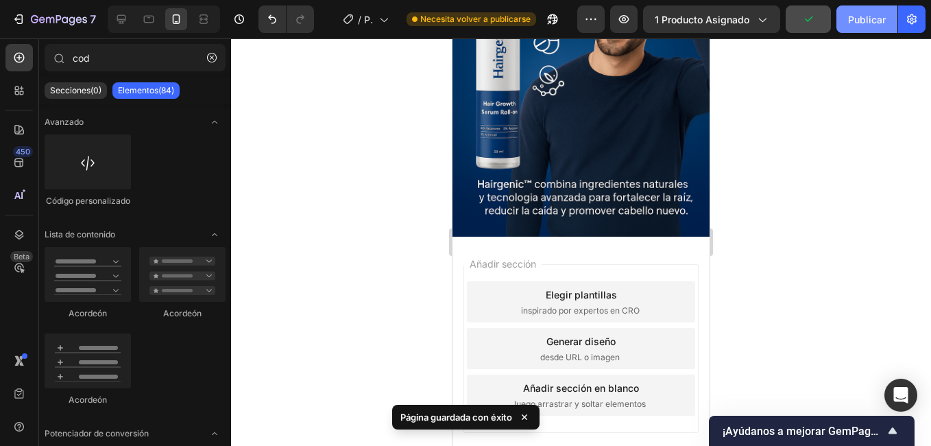
click at [852, 18] on font "Publicar" at bounding box center [867, 19] width 38 height 14
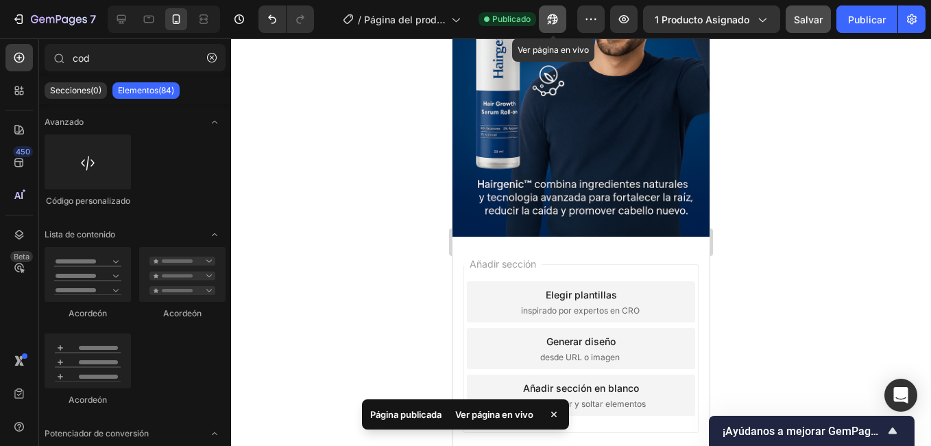
click at [559, 18] on icon "button" at bounding box center [553, 19] width 14 height 14
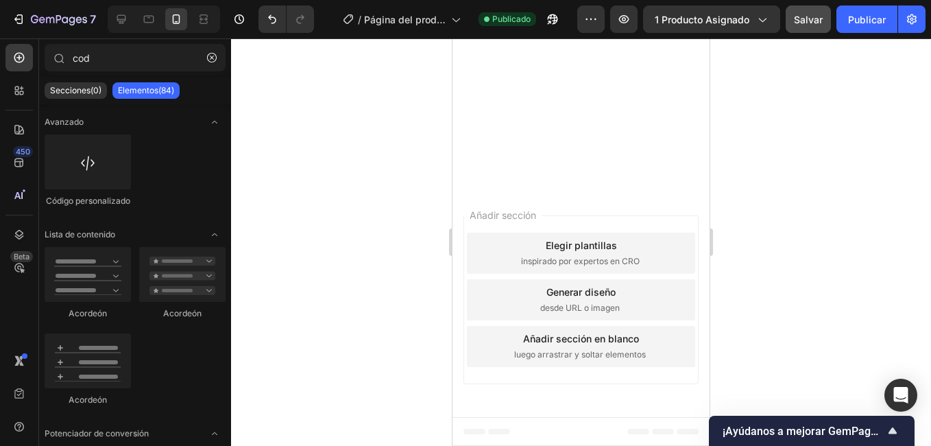
scroll to position [0, 0]
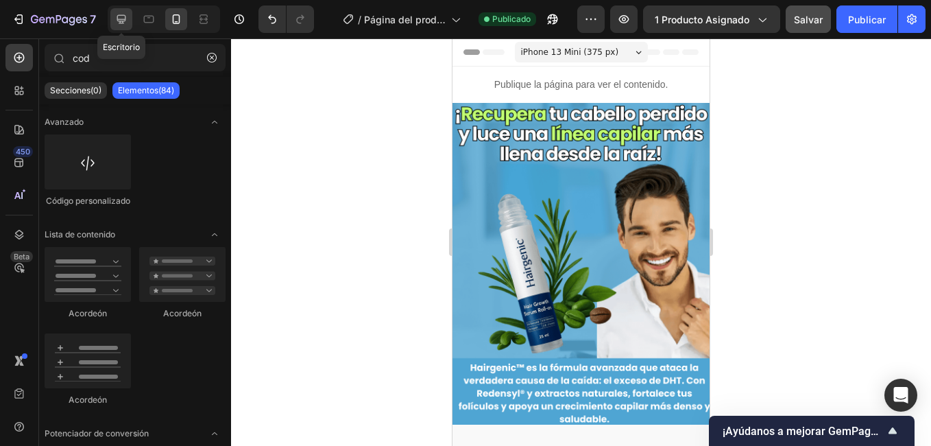
click at [121, 19] on icon at bounding box center [121, 19] width 14 height 14
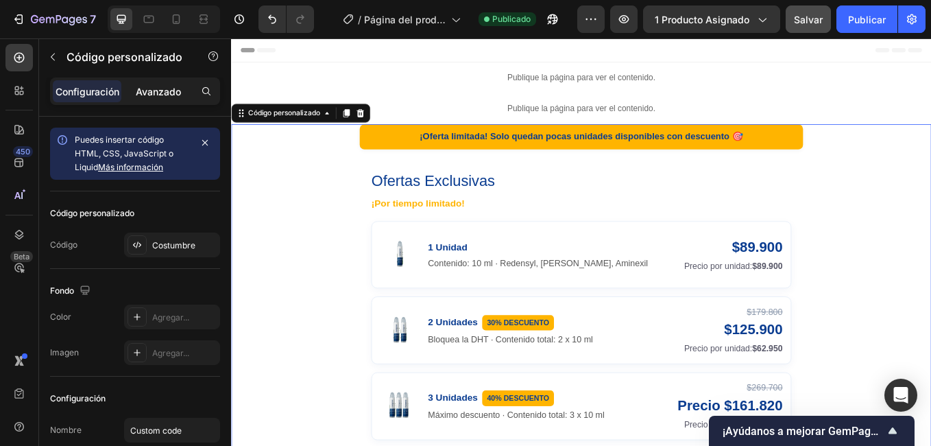
click at [153, 97] on p "Avanzado" at bounding box center [158, 91] width 45 height 14
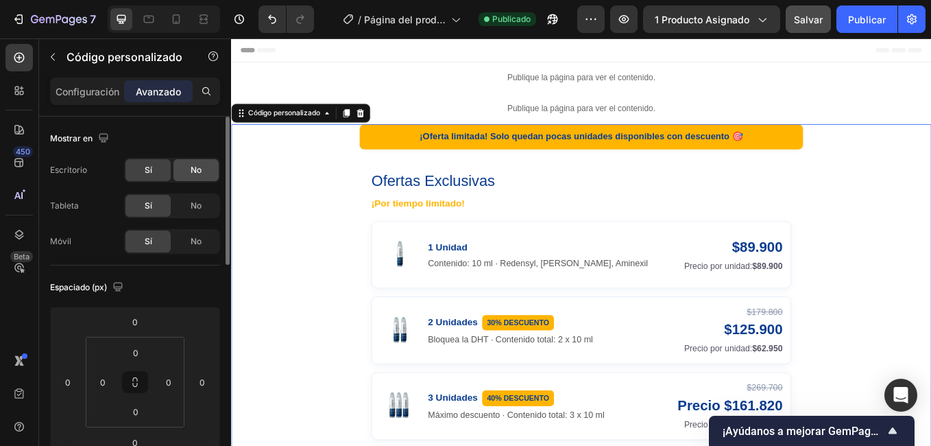
click at [199, 169] on span "No" at bounding box center [196, 170] width 11 height 12
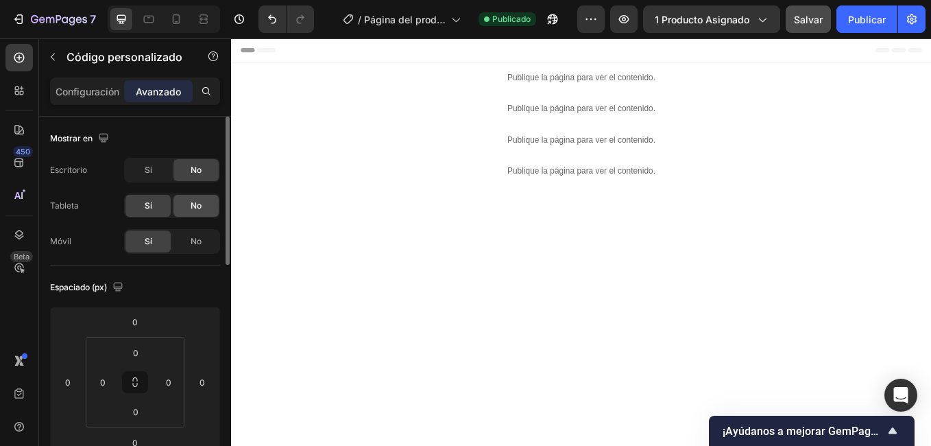
click at [199, 207] on span "No" at bounding box center [196, 205] width 11 height 12
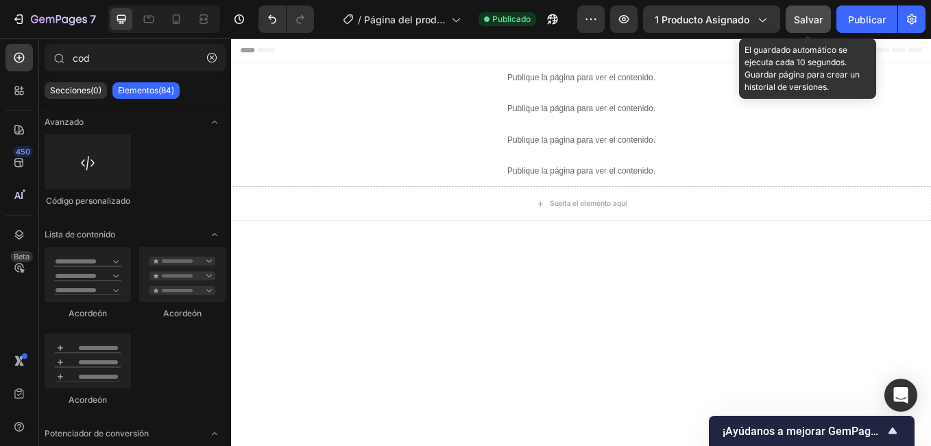
click at [810, 21] on span "Salvar" at bounding box center [808, 20] width 29 height 12
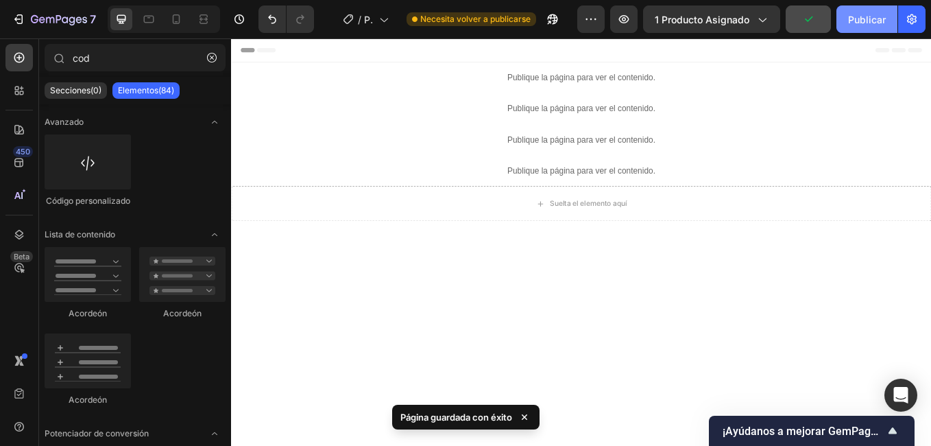
click at [853, 21] on font "Publicar" at bounding box center [867, 19] width 38 height 14
